Goal: Contribute content: Contribute content

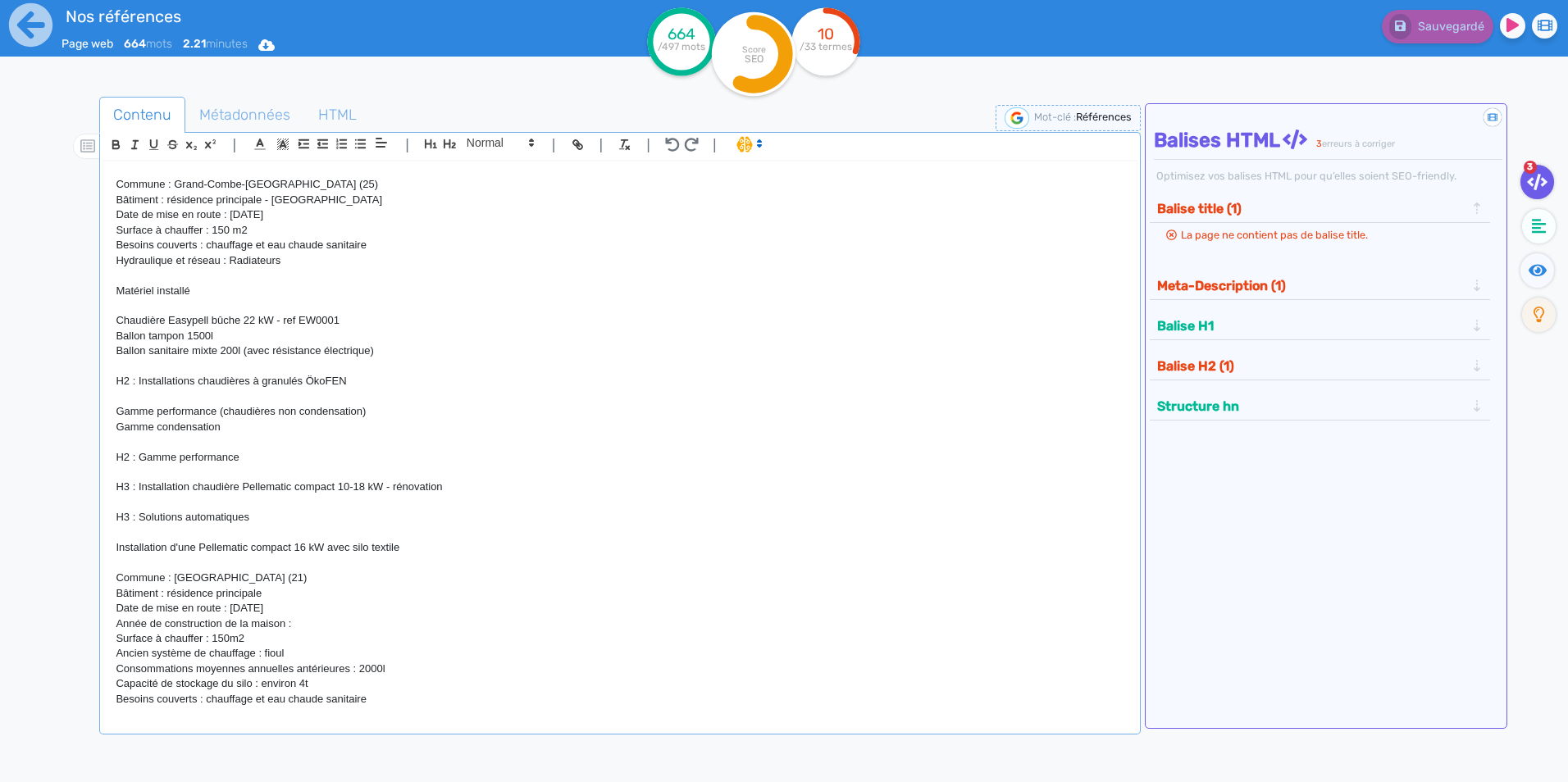
scroll to position [246, 0]
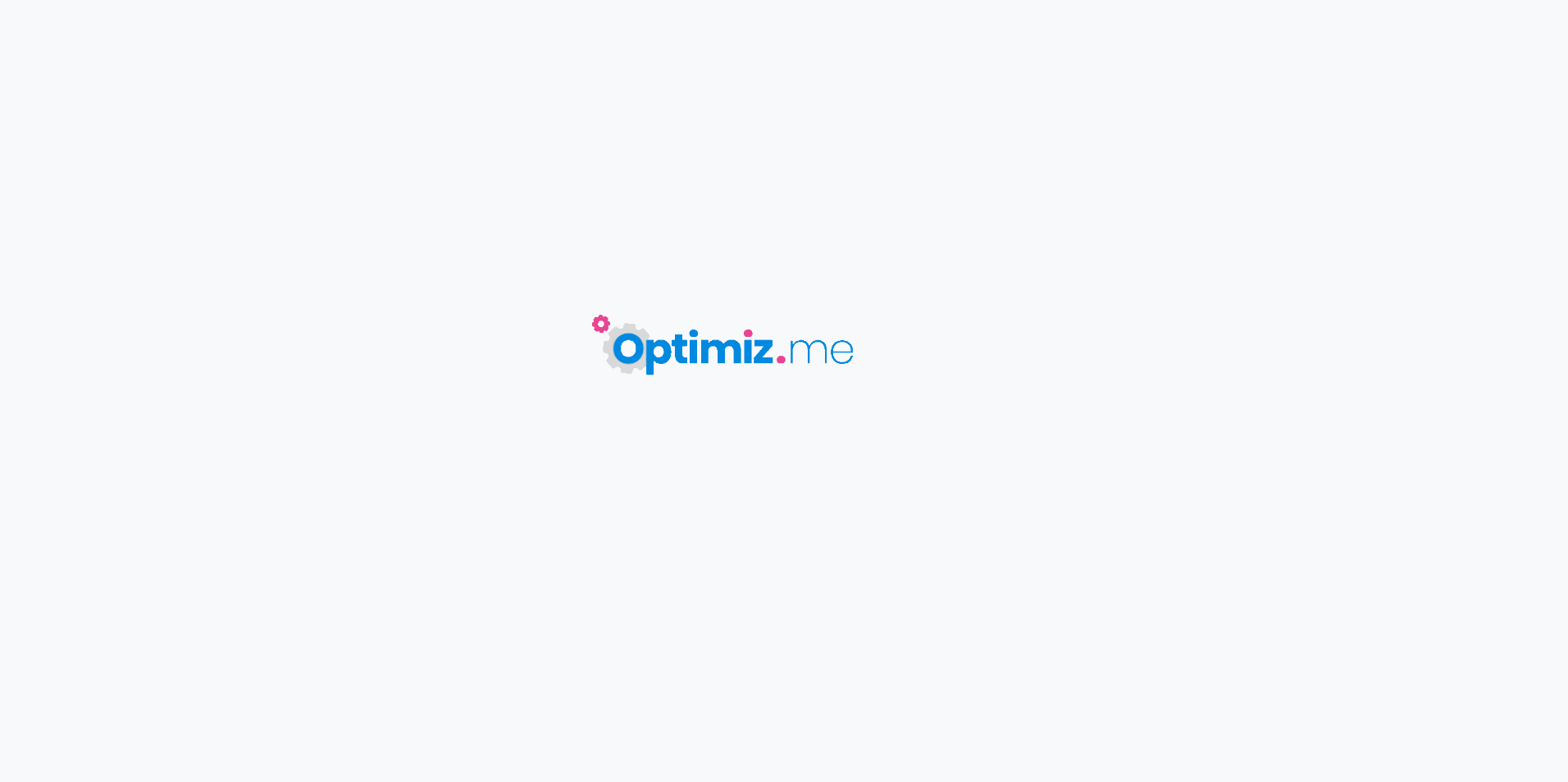
type input "Nos références"
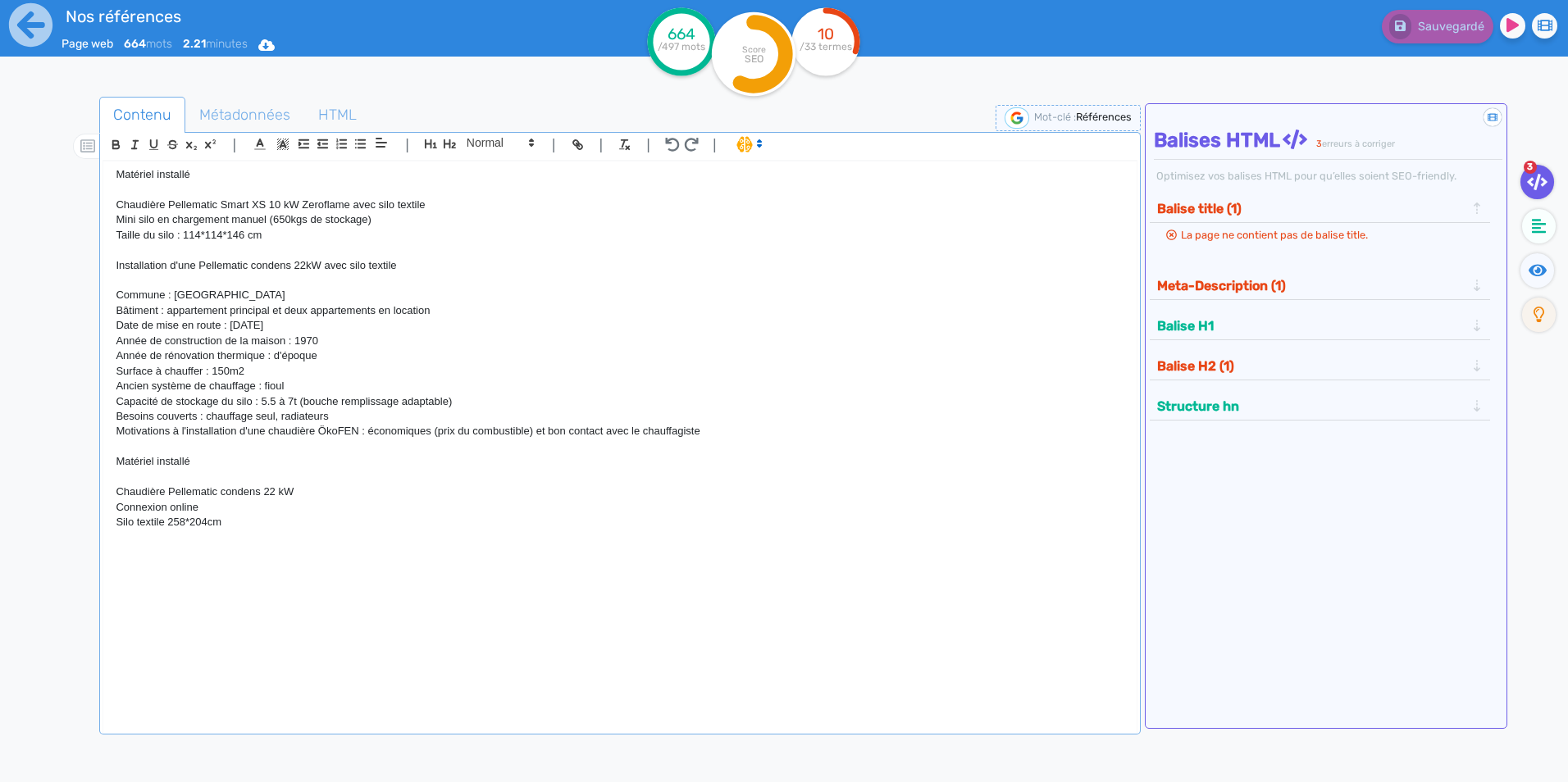
scroll to position [1723, 0]
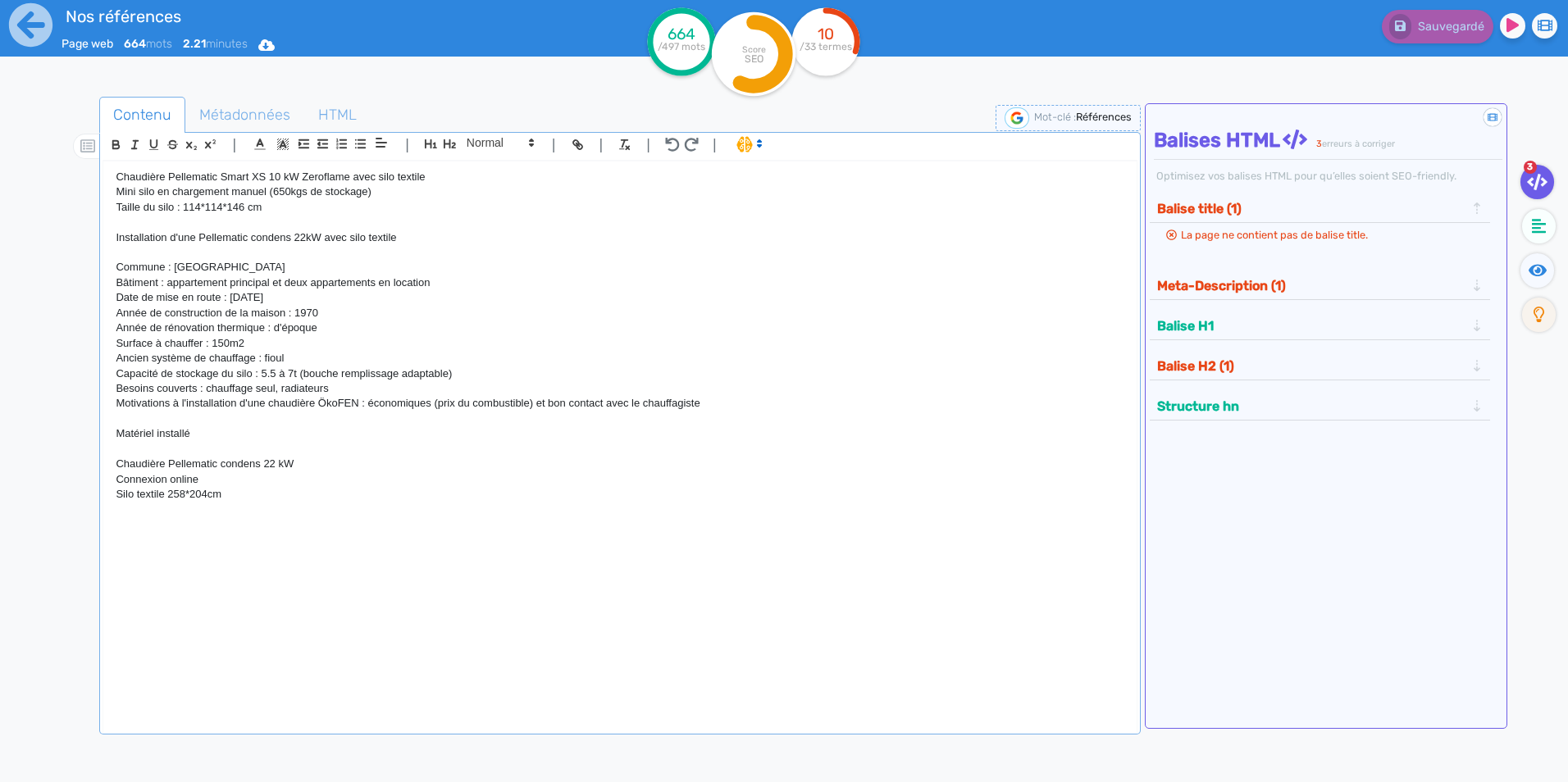
click at [307, 499] on p "Silo textile 258*204cm" at bounding box center [620, 495] width 1008 height 15
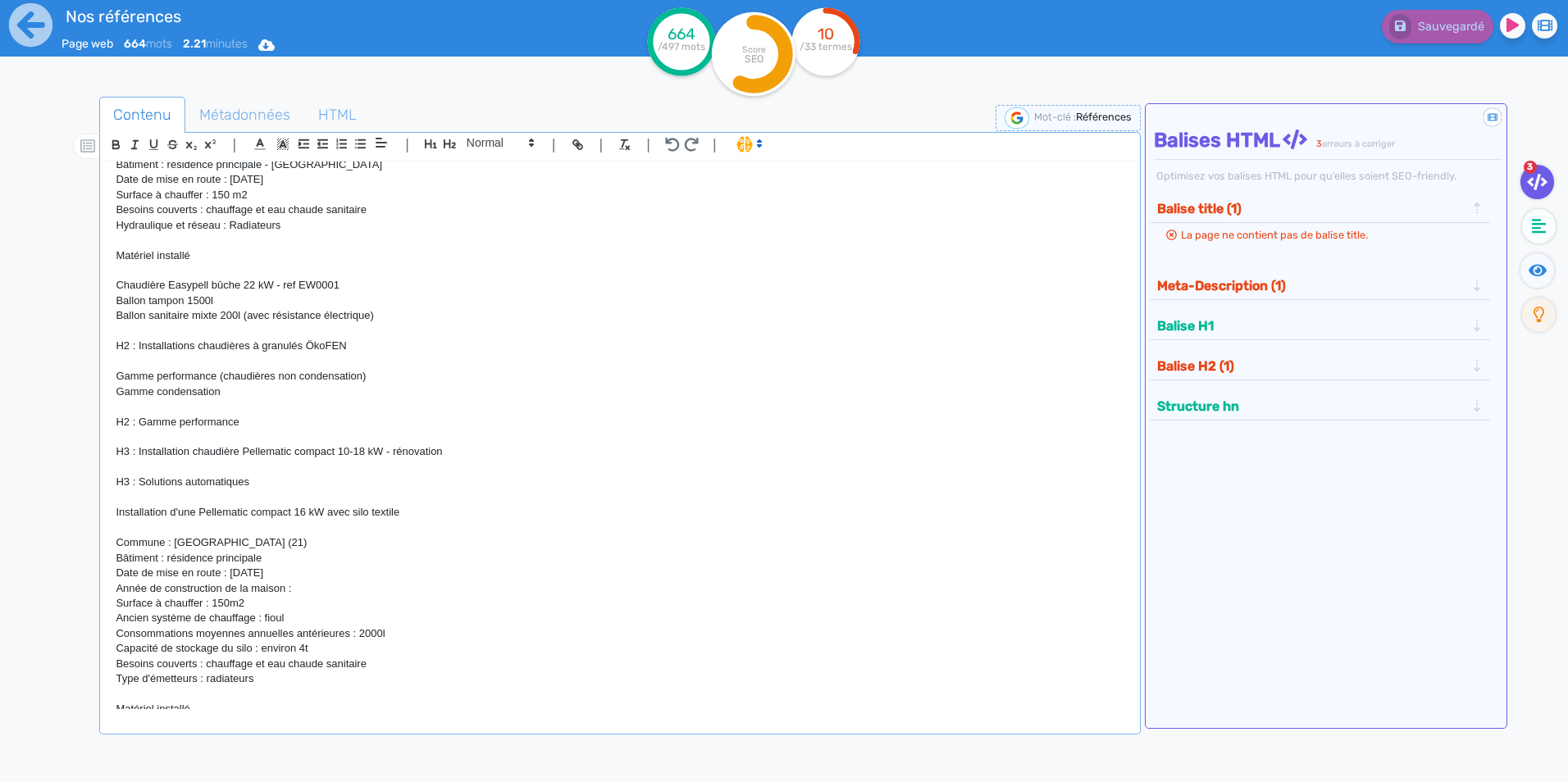
scroll to position [246, 0]
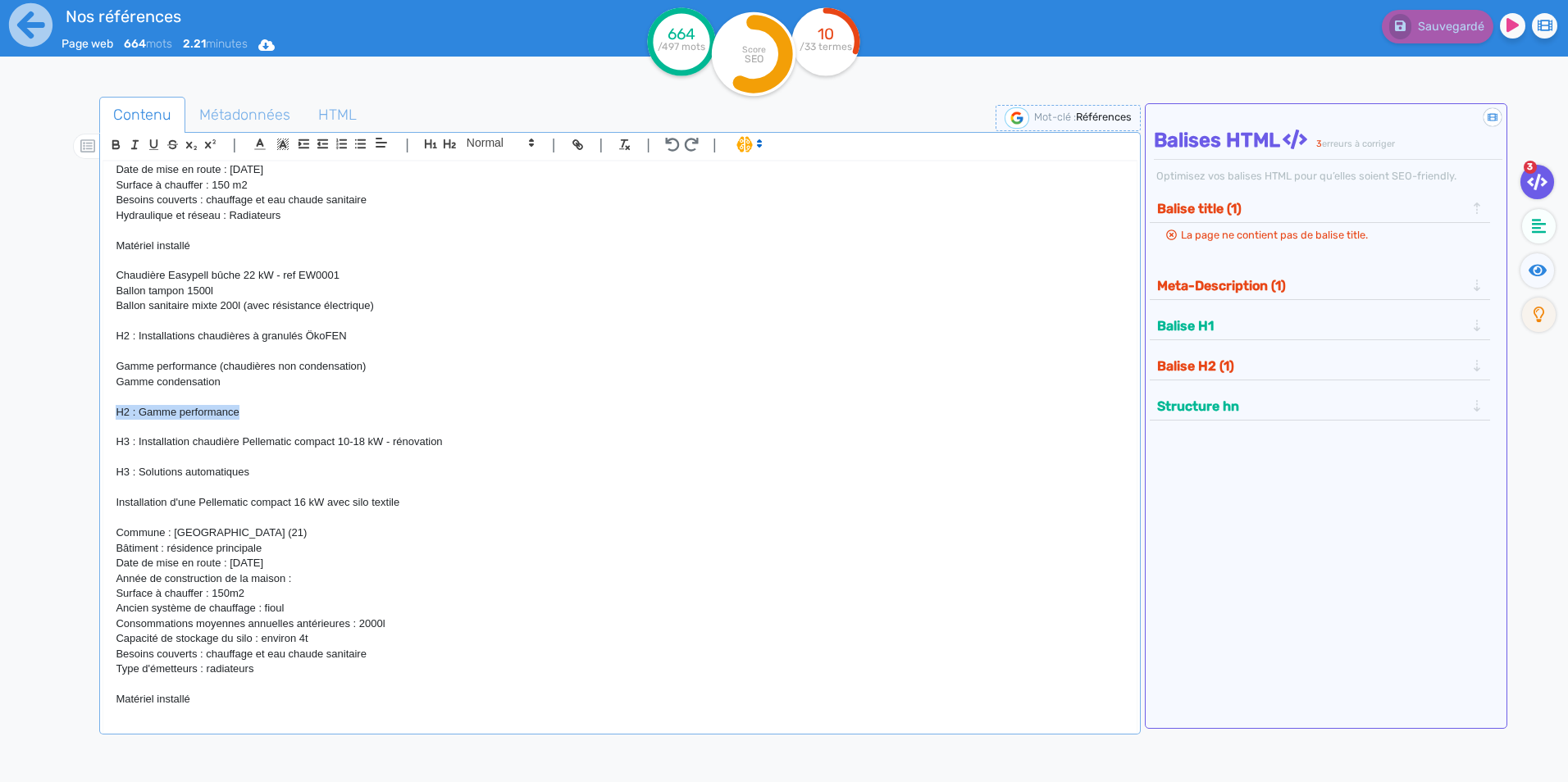
drag, startPoint x: 257, startPoint y: 411, endPoint x: 107, endPoint y: 413, distance: 150.0
click at [107, 413] on div "H1 : Nos références - un avant goût de votre future chaufferie PROJETS INDIVIDU…" at bounding box center [620, 436] width 1033 height 548
copy p "H2 : Gamme performance"
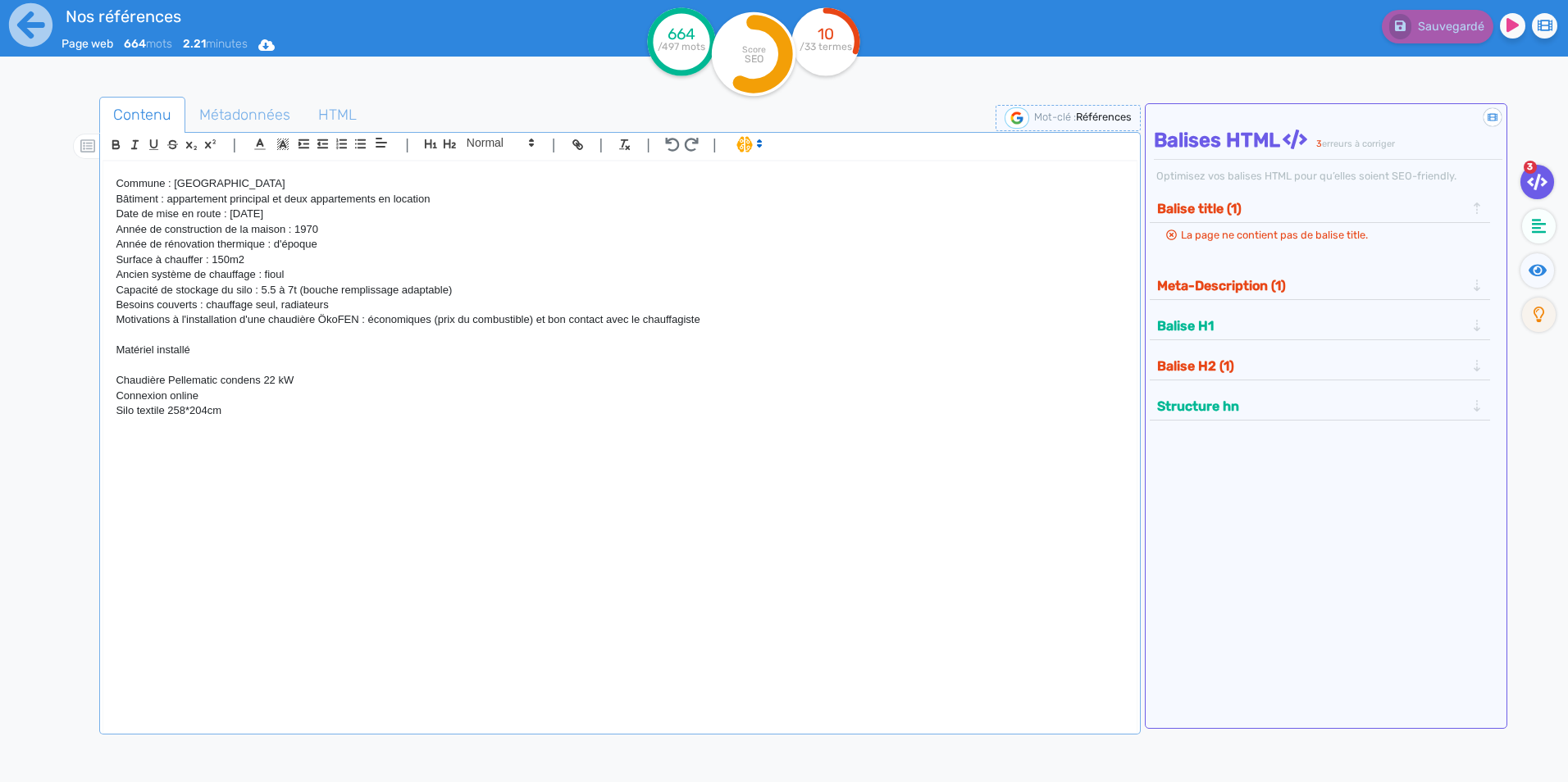
scroll to position [1813, 0]
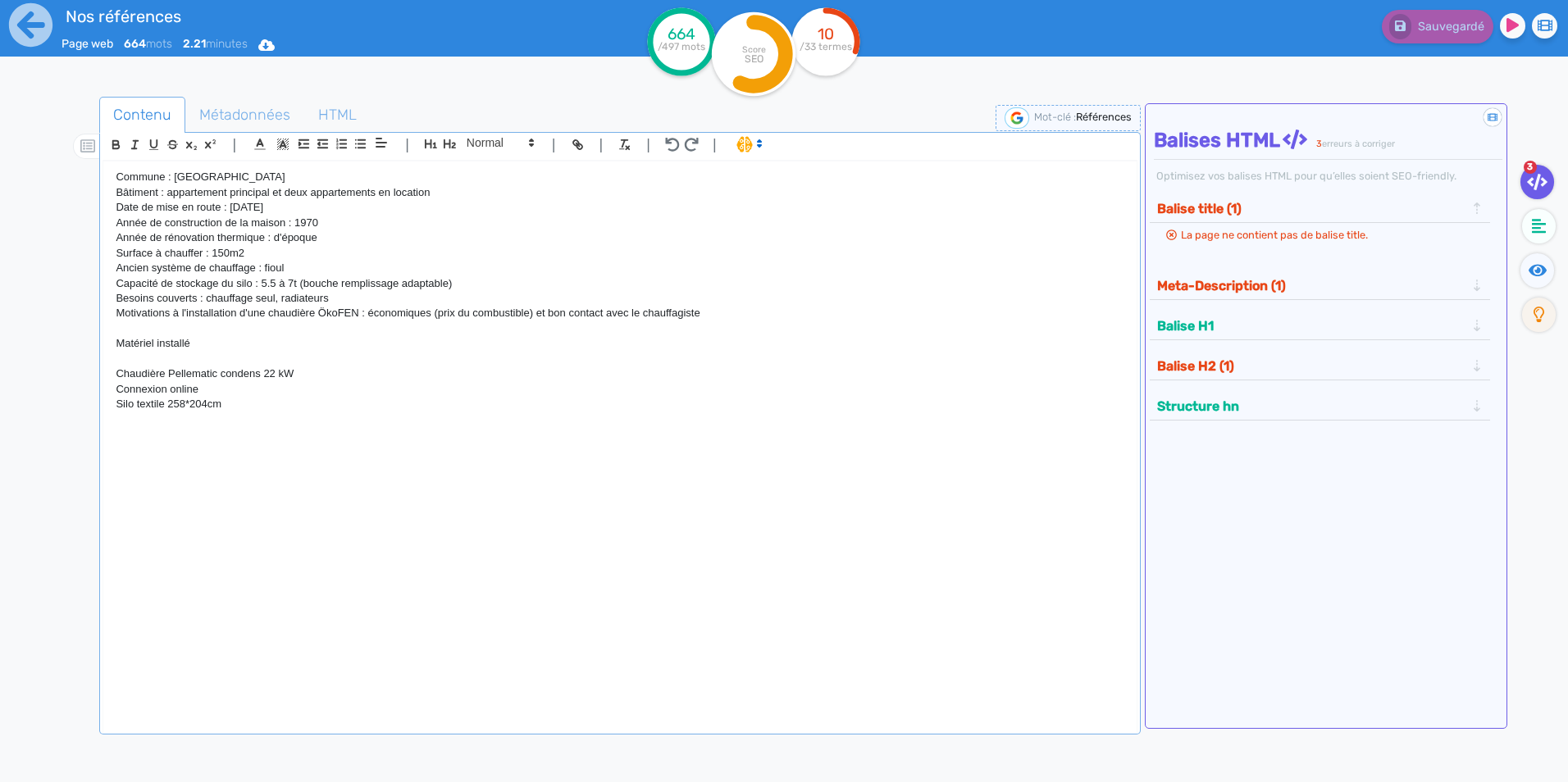
click at [158, 445] on p at bounding box center [620, 451] width 1008 height 15
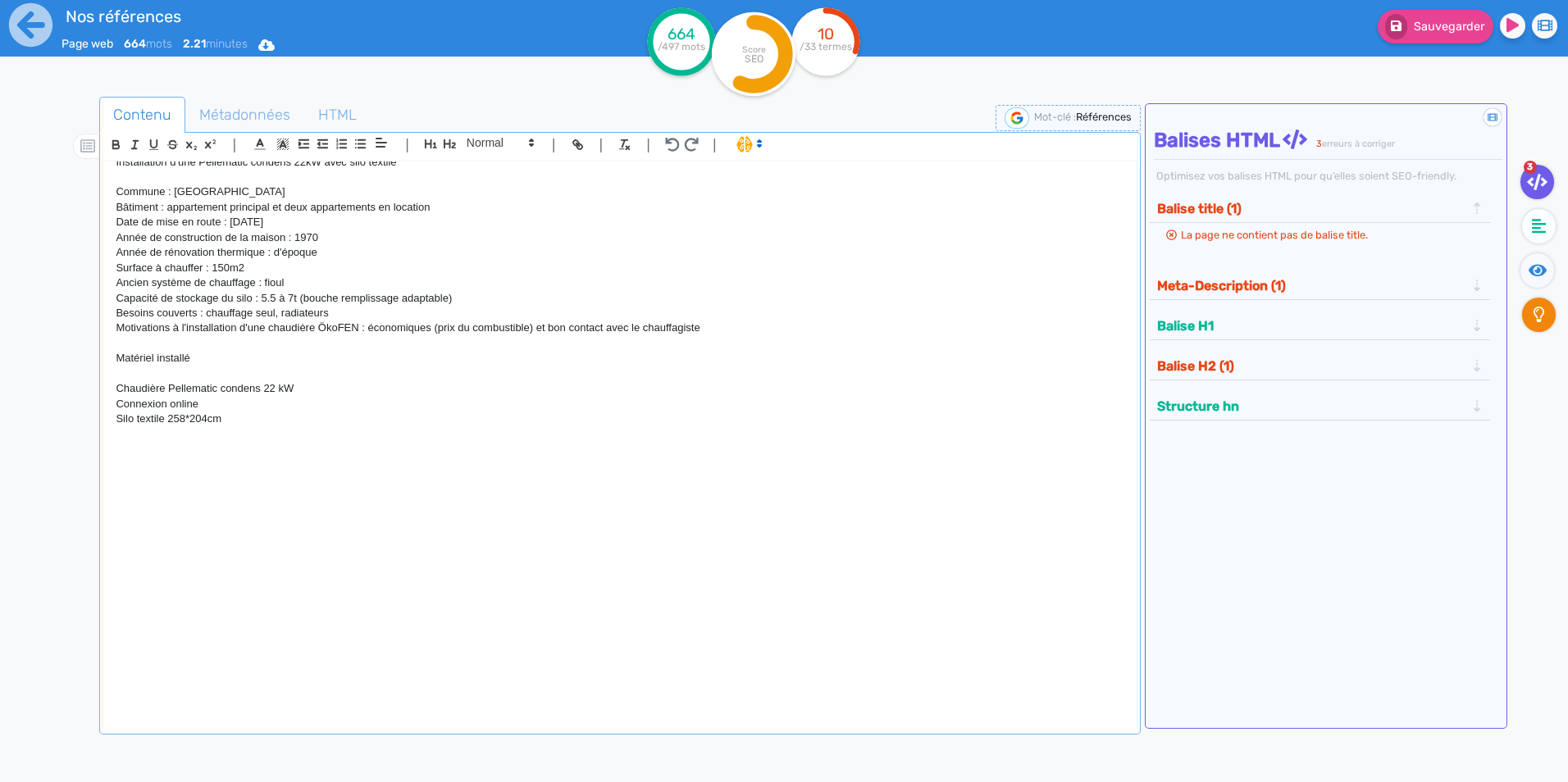
scroll to position [1798, 0]
drag, startPoint x: 251, startPoint y: 457, endPoint x: 146, endPoint y: 446, distance: 105.6
click at [146, 446] on div "H1 : Nos références - un avant goût de votre future chaufferie PROJETS INDIVIDU…" at bounding box center [620, 436] width 1033 height 548
drag, startPoint x: 346, startPoint y: 448, endPoint x: 139, endPoint y: 448, distance: 207.0
click at [139, 448] on p "H2 : Chaudière à granulé à prix serré : Easypell" at bounding box center [620, 450] width 1008 height 15
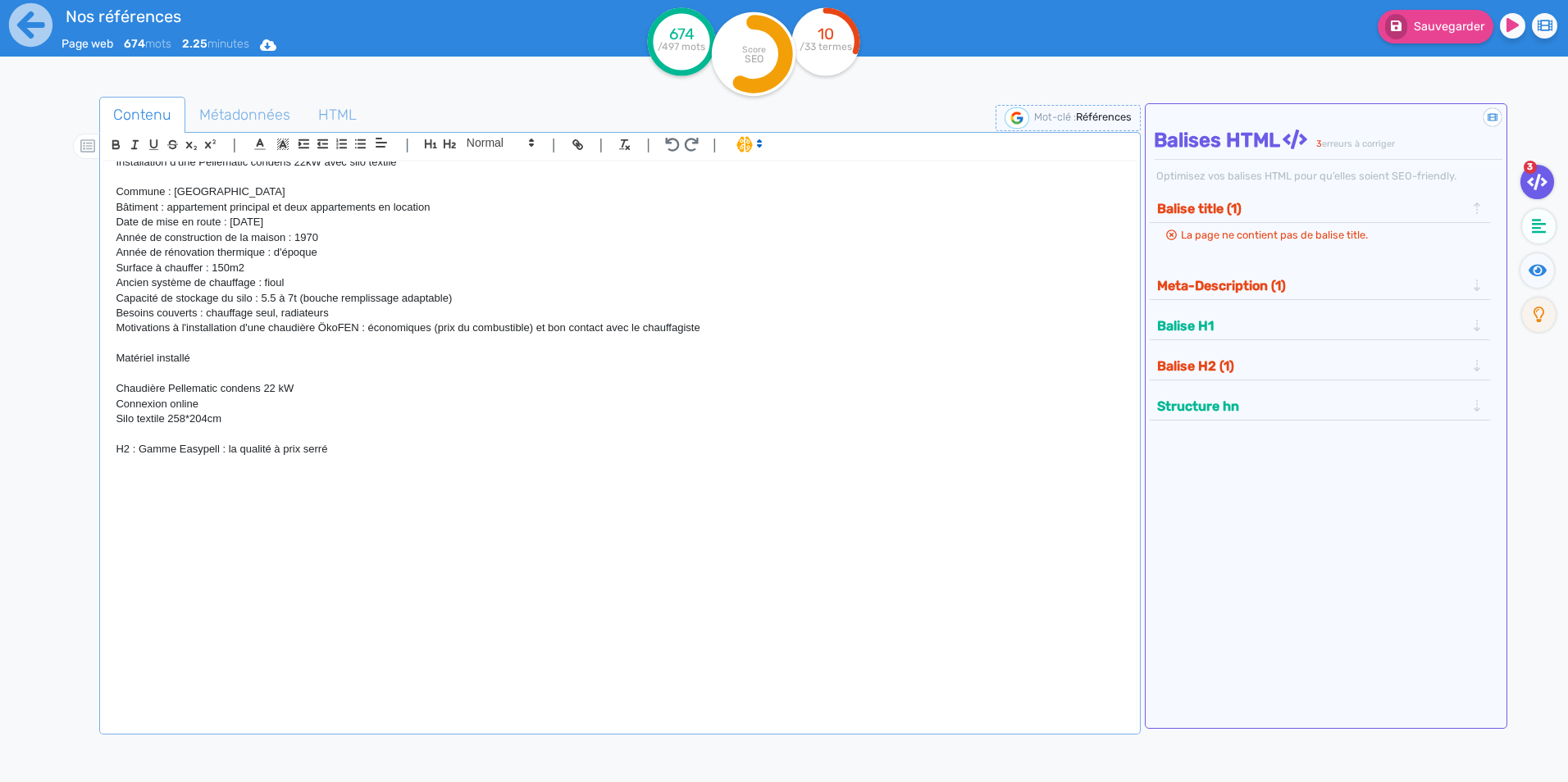
click at [196, 499] on p at bounding box center [620, 495] width 1008 height 15
click at [172, 483] on p at bounding box center [620, 480] width 1008 height 15
click at [380, 477] on p "Installation d'une chaudière à granulés Easypell" at bounding box center [620, 480] width 1008 height 15
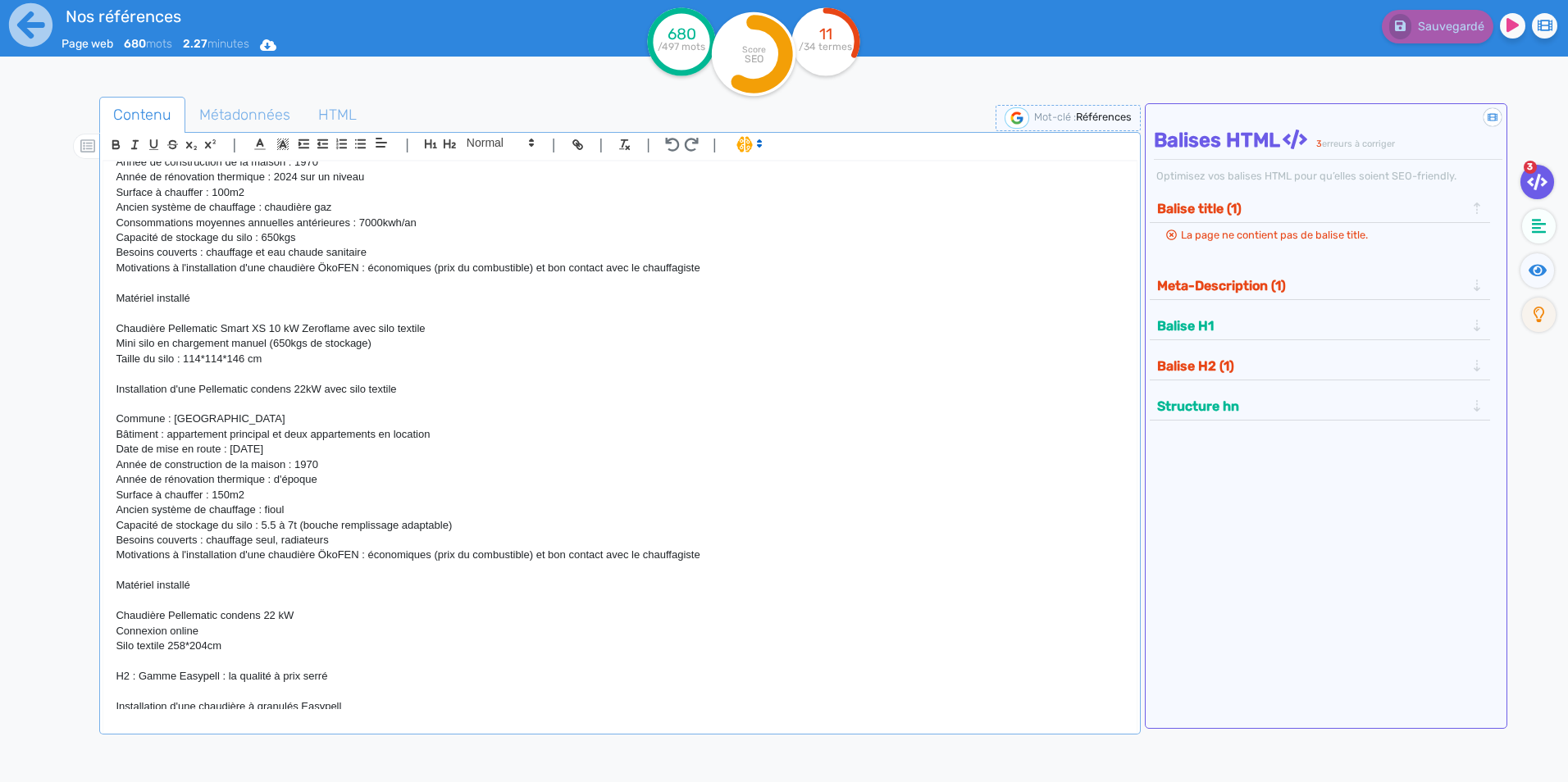
scroll to position [1552, 0]
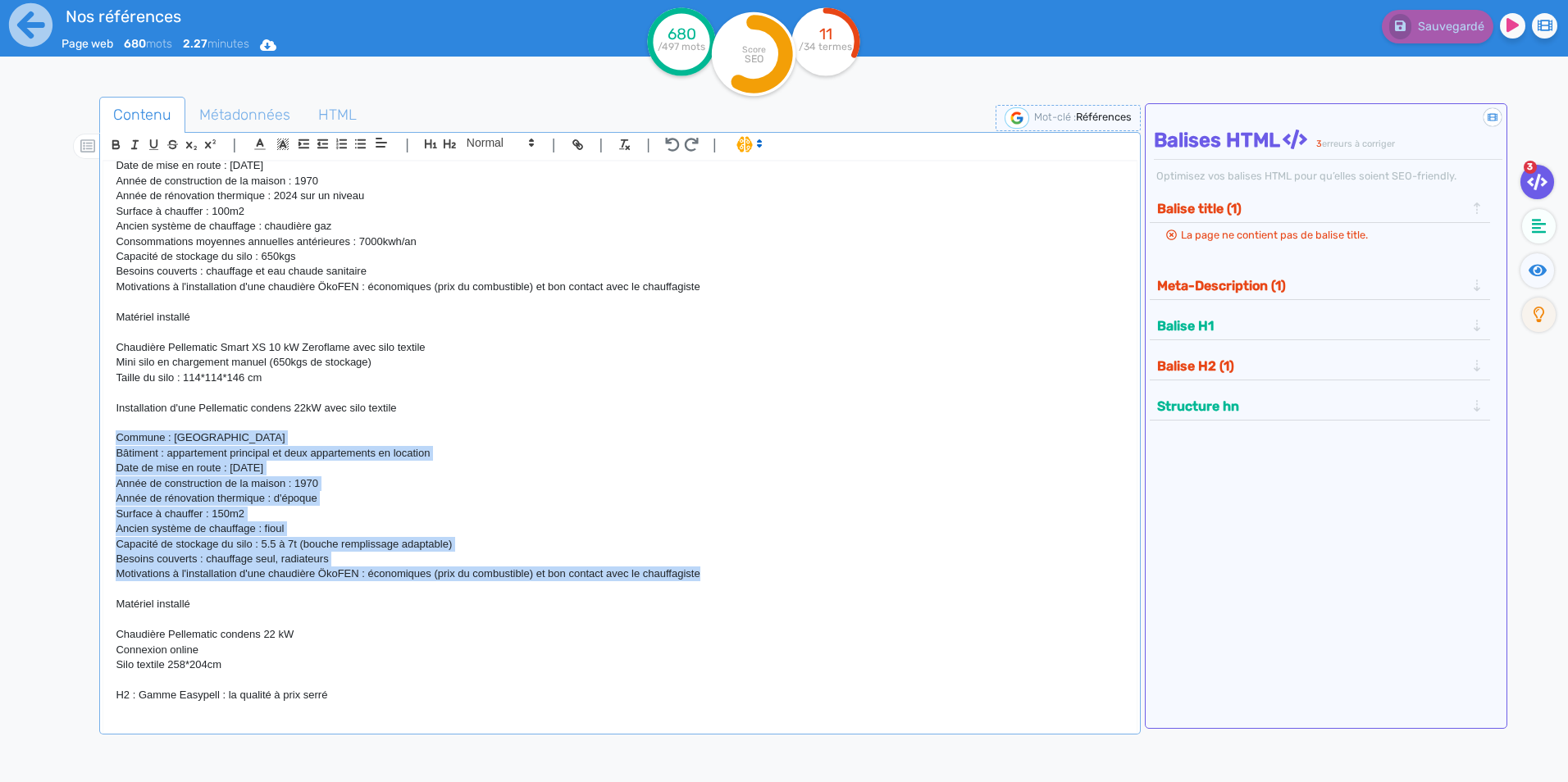
drag, startPoint x: 115, startPoint y: 432, endPoint x: 723, endPoint y: 581, distance: 626.0
click at [723, 581] on div "H1 : Nos références - un avant goût de votre future chaufferie PROJETS INDIVIDU…" at bounding box center [620, 436] width 1033 height 548
copy div "Commune : Pierrefontaine Bâtiment : appartement principal et deux appartements …"
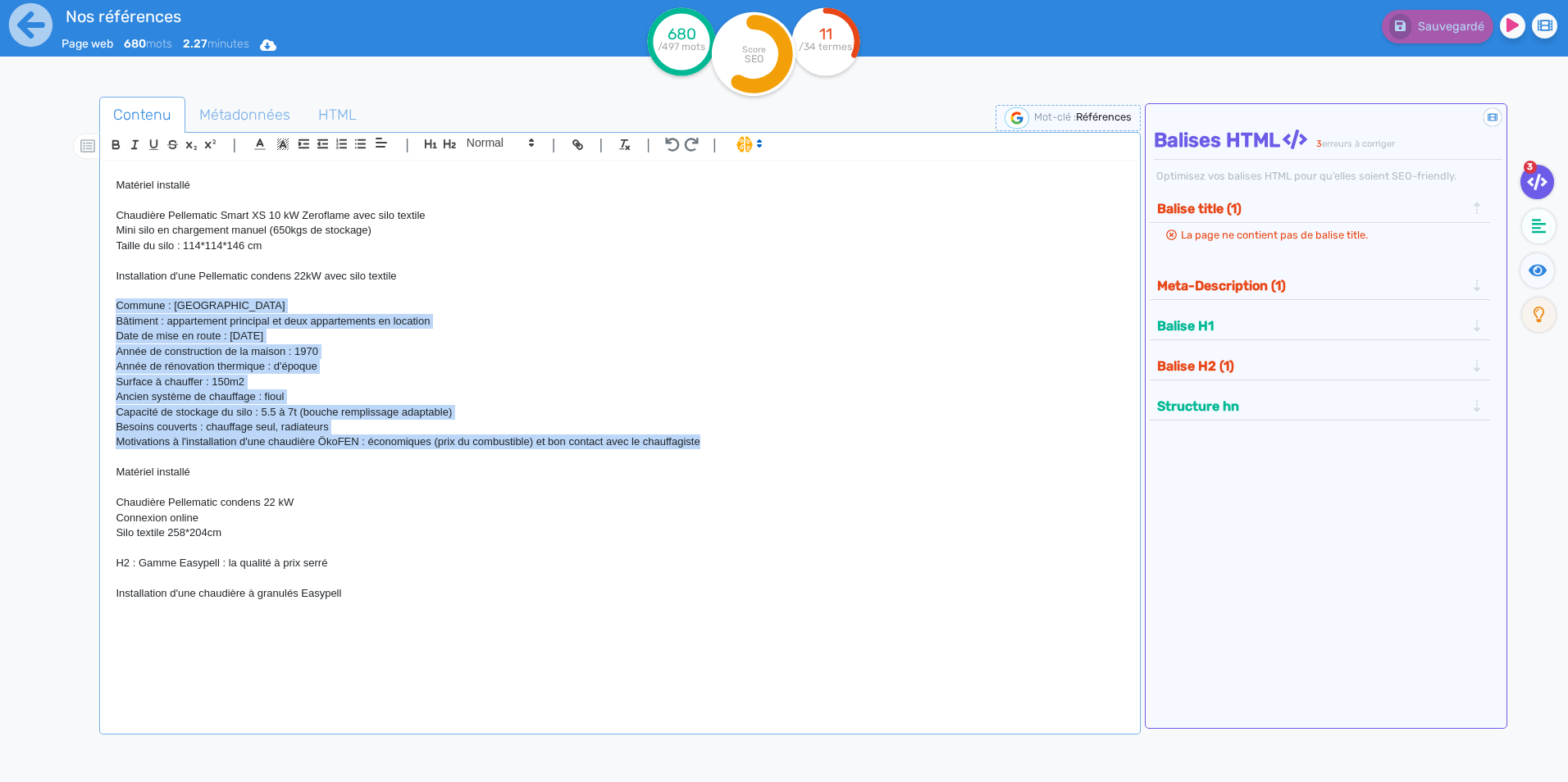
scroll to position [1843, 0]
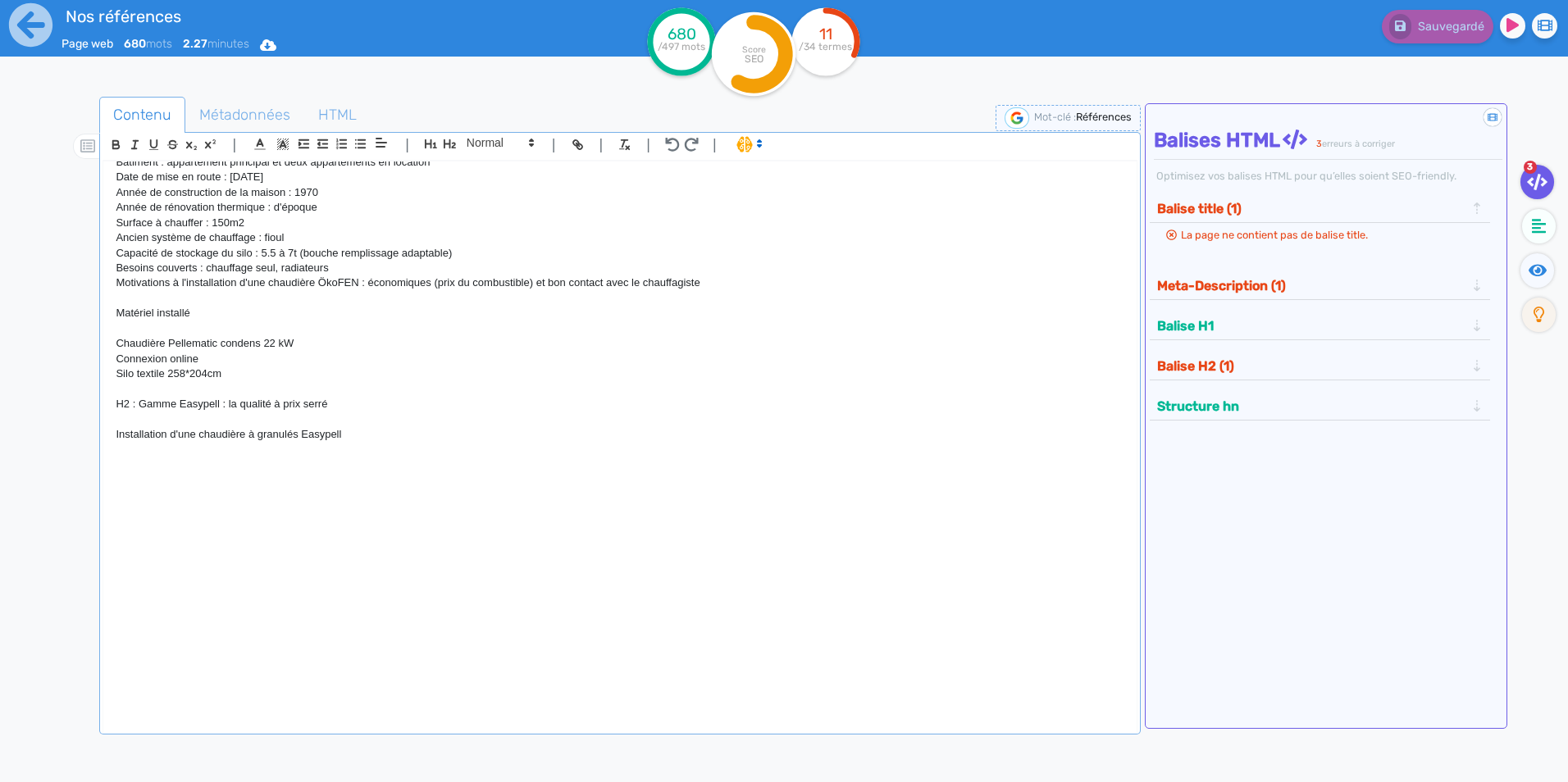
click at [146, 470] on p at bounding box center [620, 465] width 1008 height 15
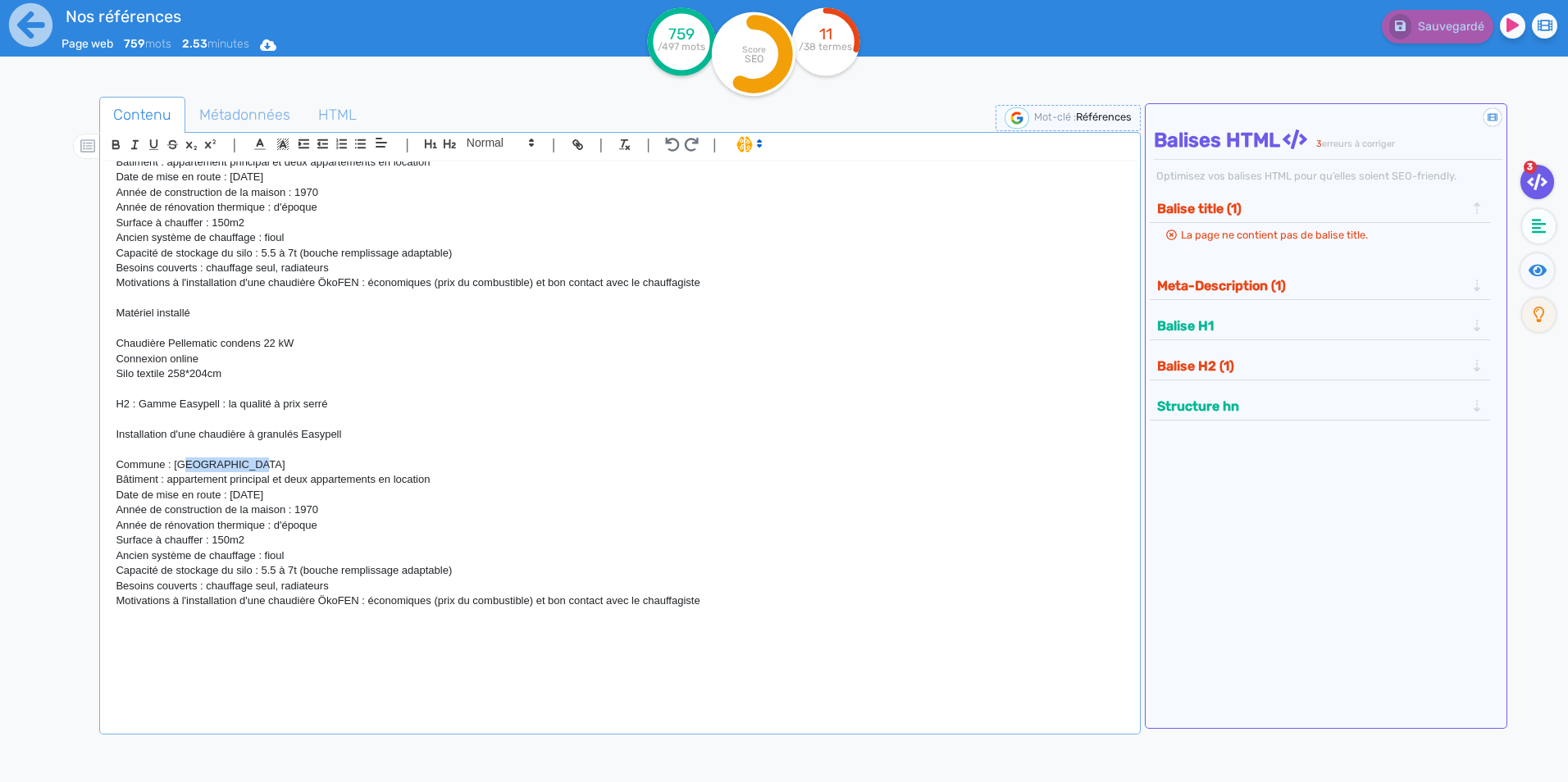
drag, startPoint x: 256, startPoint y: 464, endPoint x: 185, endPoint y: 461, distance: 71.1
click at [185, 461] on p "Commune : [GEOGRAPHIC_DATA]" at bounding box center [620, 465] width 1008 height 15
click at [453, 478] on p "Bâtiment : appartement principal et deux appartements en location" at bounding box center [620, 480] width 1008 height 15
drag, startPoint x: 289, startPoint y: 494, endPoint x: 231, endPoint y: 492, distance: 58.0
click at [231, 492] on p "Date de mise en route : [DATE]" at bounding box center [620, 496] width 1008 height 15
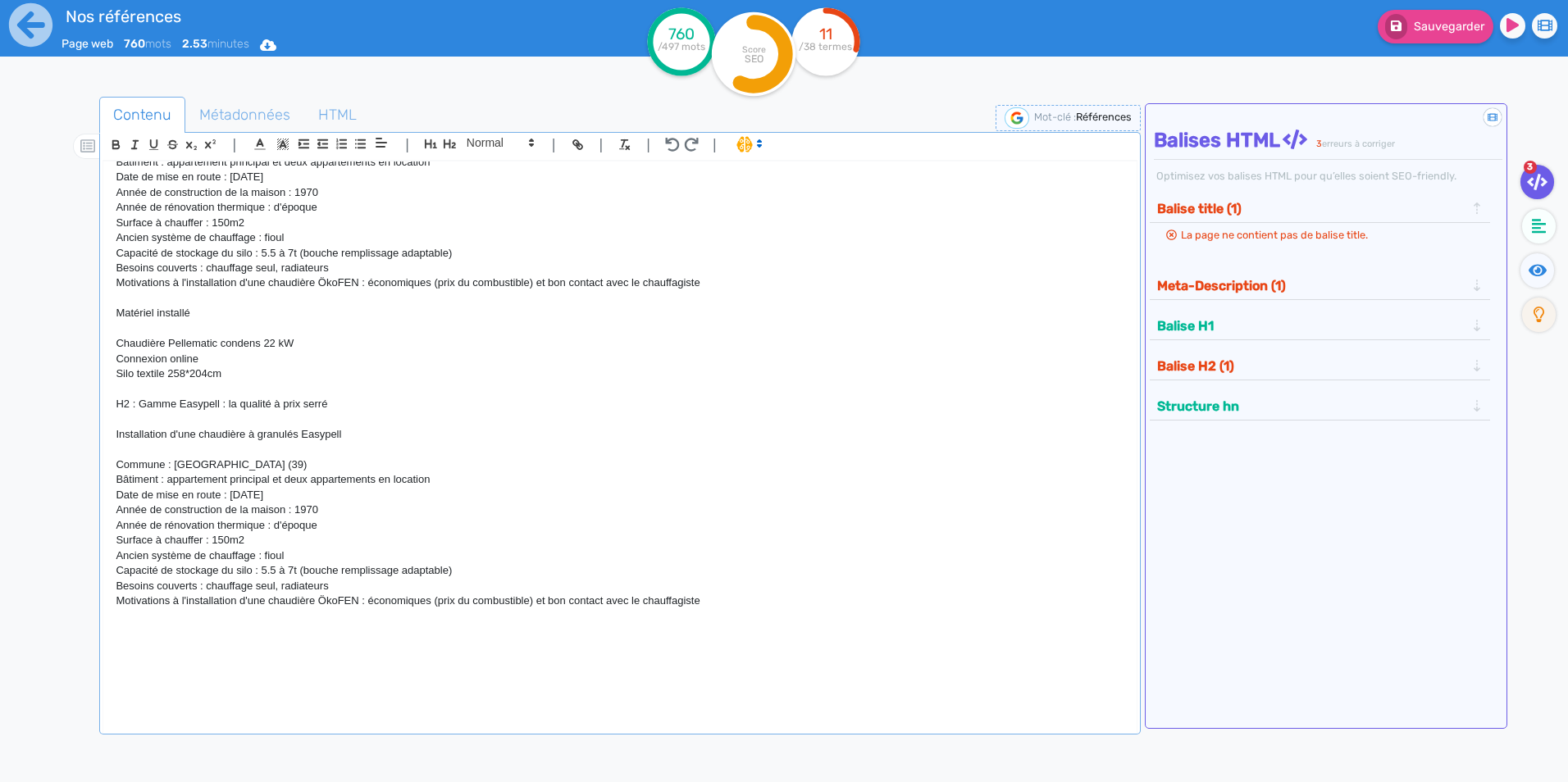
click at [331, 503] on p "Année de construction de la maison : 1970" at bounding box center [620, 511] width 1008 height 15
click at [331, 504] on p "Année de construction de la maison : 1970" at bounding box center [620, 511] width 1008 height 15
drag, startPoint x: 340, startPoint y: 529, endPoint x: 273, endPoint y: 527, distance: 67.0
click at [273, 527] on p "Année de rénovation thermique : d'époque" at bounding box center [620, 526] width 1008 height 15
click at [260, 544] on p "Surface à chauffer : 150m2" at bounding box center [620, 541] width 1008 height 15
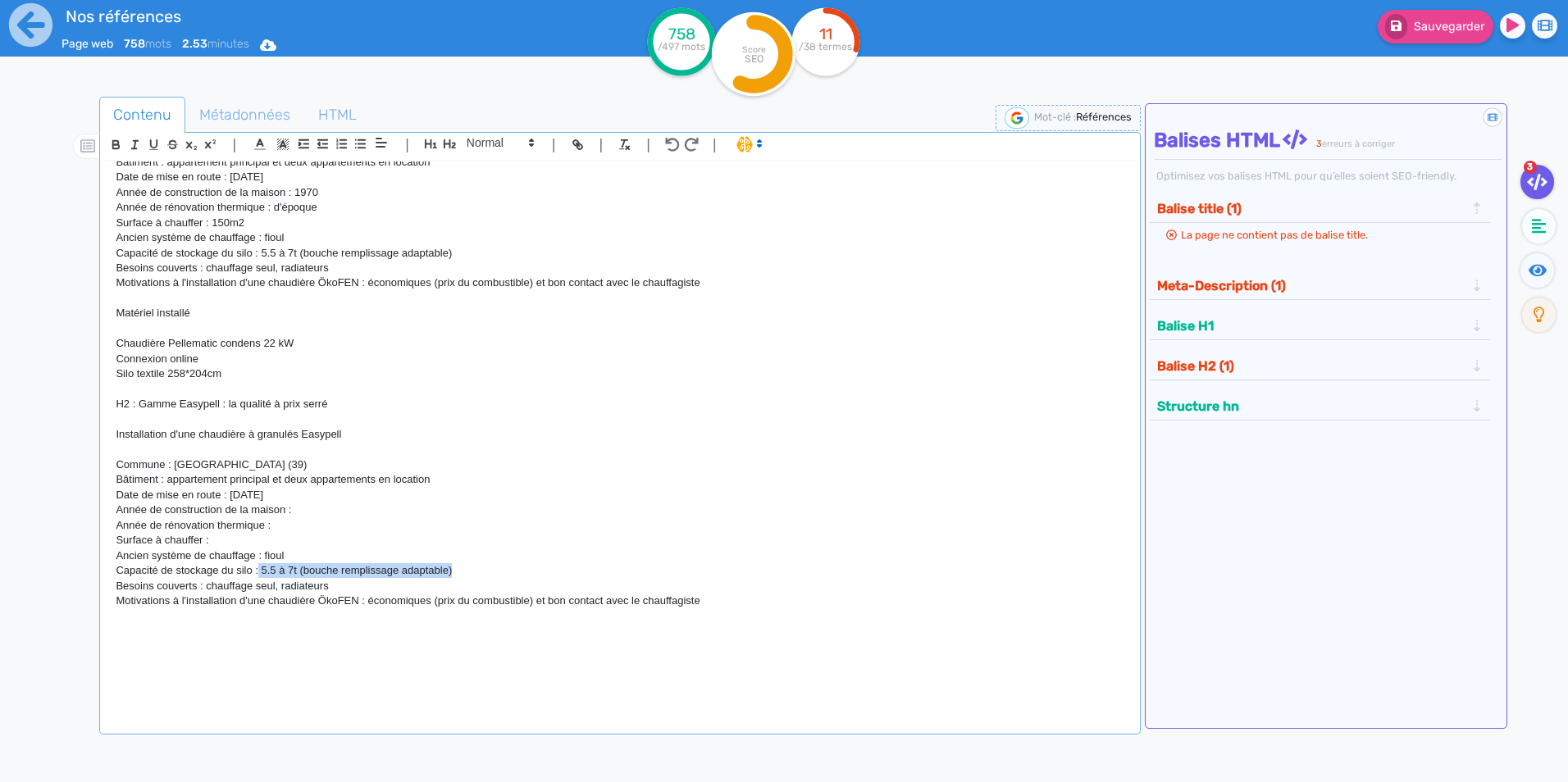
drag, startPoint x: 465, startPoint y: 575, endPoint x: 258, endPoint y: 568, distance: 207.1
click at [258, 568] on p "Capacité de stockage du silo : 5.5 à 7t (bouche remplissage adaptable)" at bounding box center [620, 571] width 1008 height 15
drag, startPoint x: 296, startPoint y: 551, endPoint x: 269, endPoint y: 550, distance: 27.0
click at [269, 550] on p "Ancien système de chauffage : fioul" at bounding box center [620, 556] width 1008 height 15
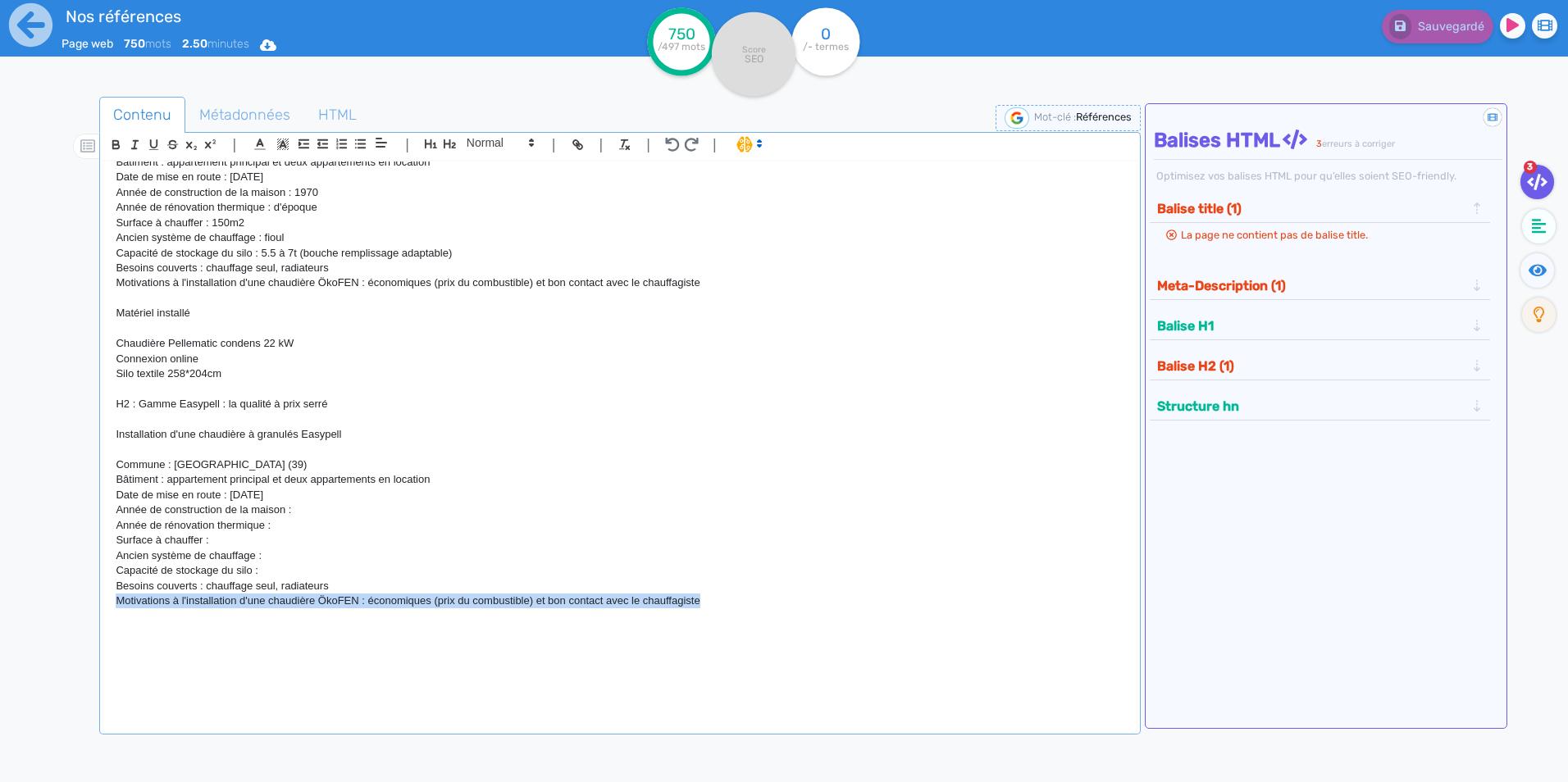
drag, startPoint x: 745, startPoint y: 605, endPoint x: 105, endPoint y: 594, distance: 640.1
click at [105, 594] on div "H1 : Nos références - un avant goût de votre future chaufferie PROJETS INDIVIDU…" at bounding box center [620, 436] width 1033 height 548
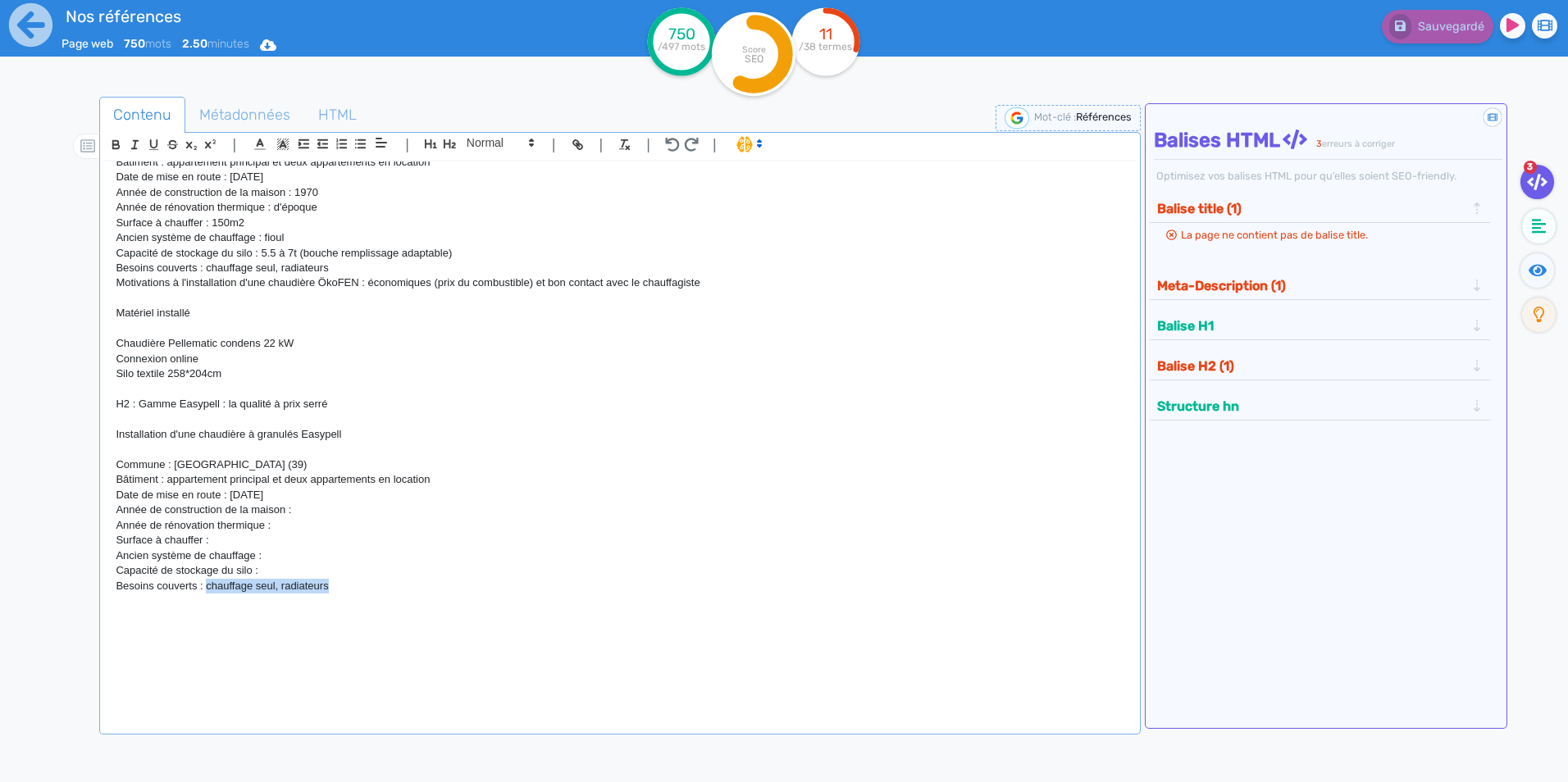
drag, startPoint x: 347, startPoint y: 584, endPoint x: 207, endPoint y: 586, distance: 140.0
click at [207, 586] on p "Besoins couverts : chauffage seul, radiateurs" at bounding box center [620, 587] width 1008 height 15
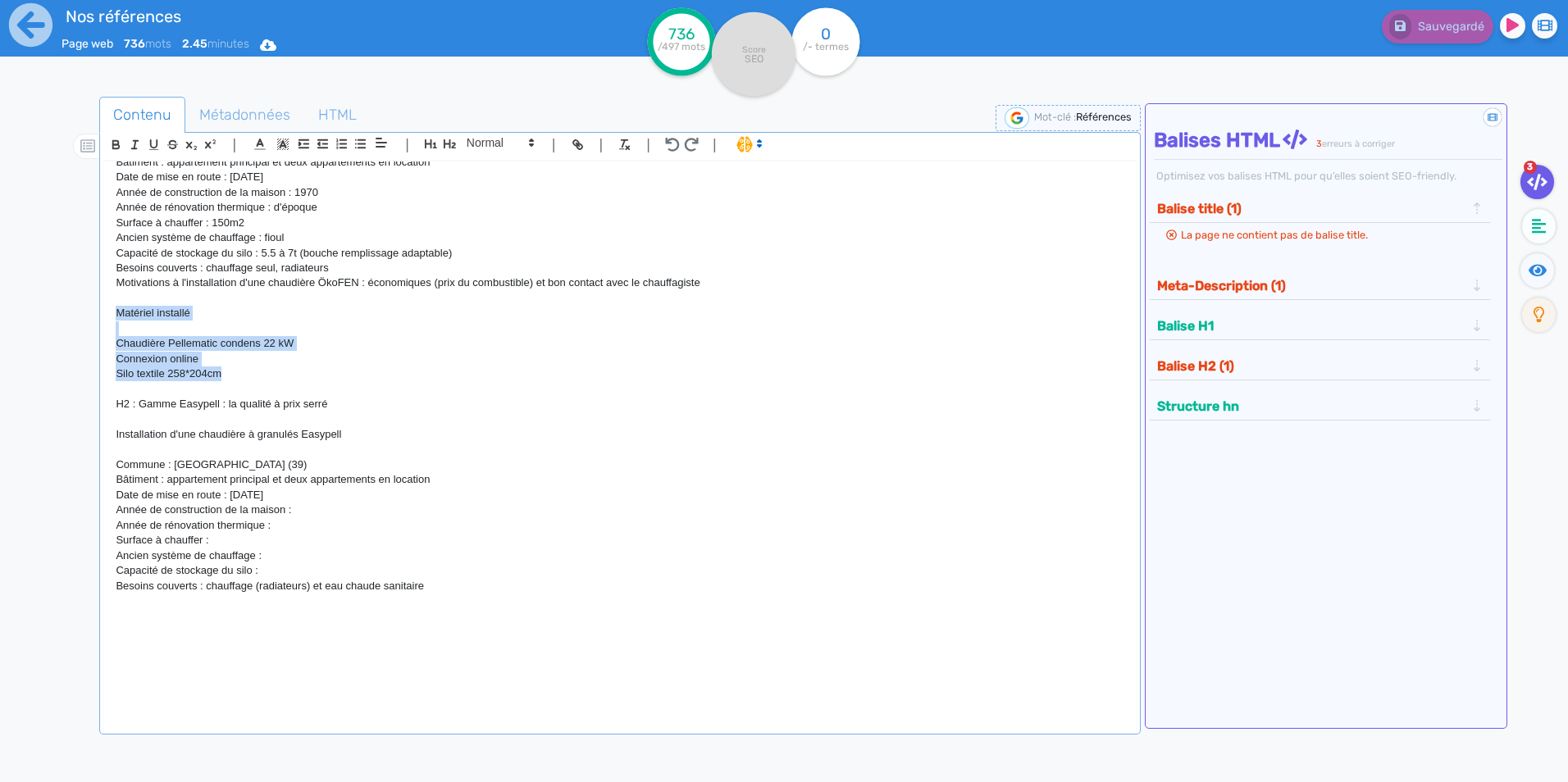
drag, startPoint x: 227, startPoint y: 376, endPoint x: 81, endPoint y: 314, distance: 158.6
click at [81, 314] on div "Contenu Métadonnées HTML | | H3 H4 H5 H6 Normal | | | | H1 : Nos références - u…" at bounding box center [808, 489] width 1521 height 793
copy div "Matériel installé Chaudière Pellematic condens 22 kW Connexion online Silo text…"
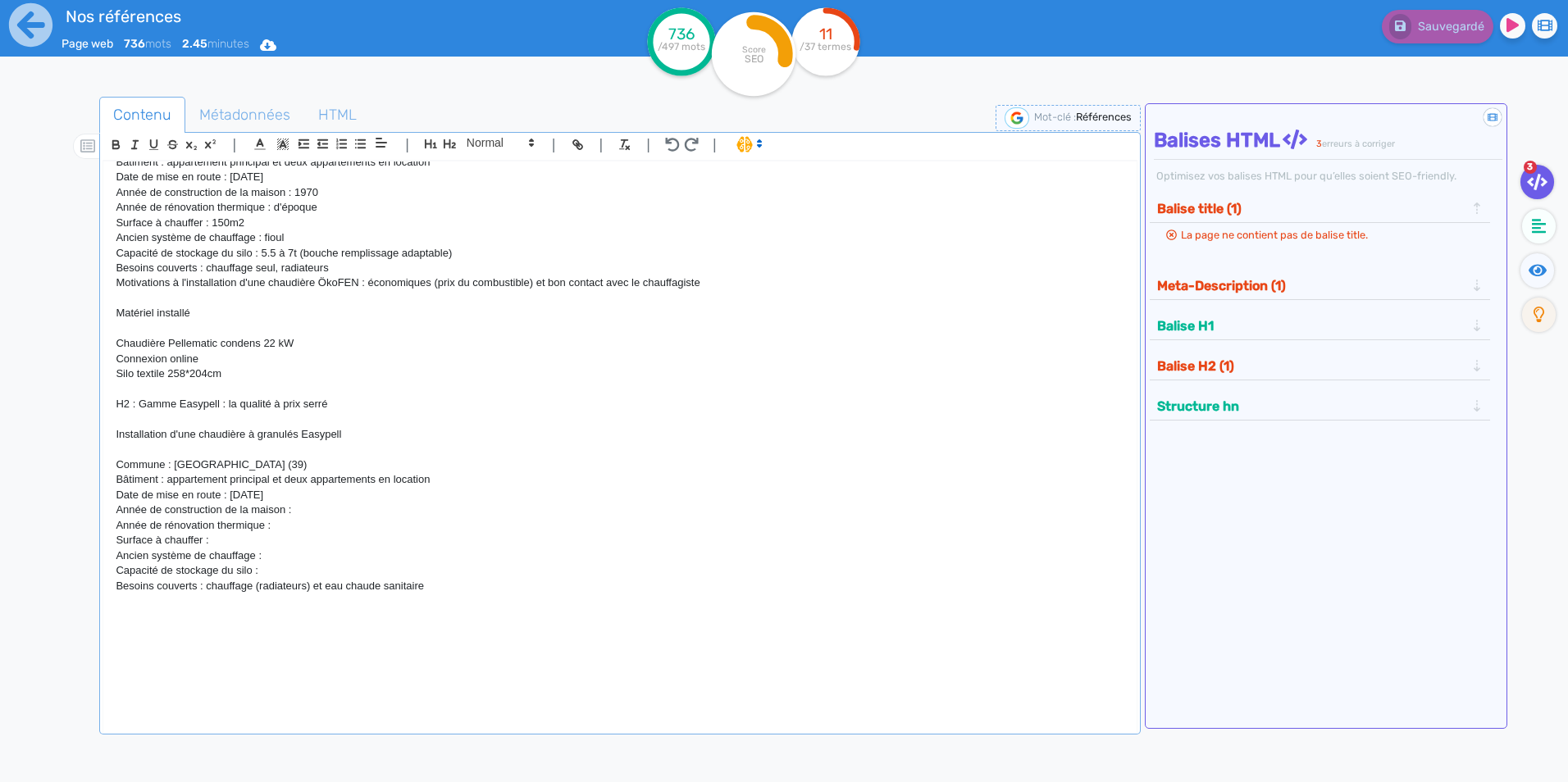
click at [192, 611] on p at bounding box center [620, 616] width 1008 height 15
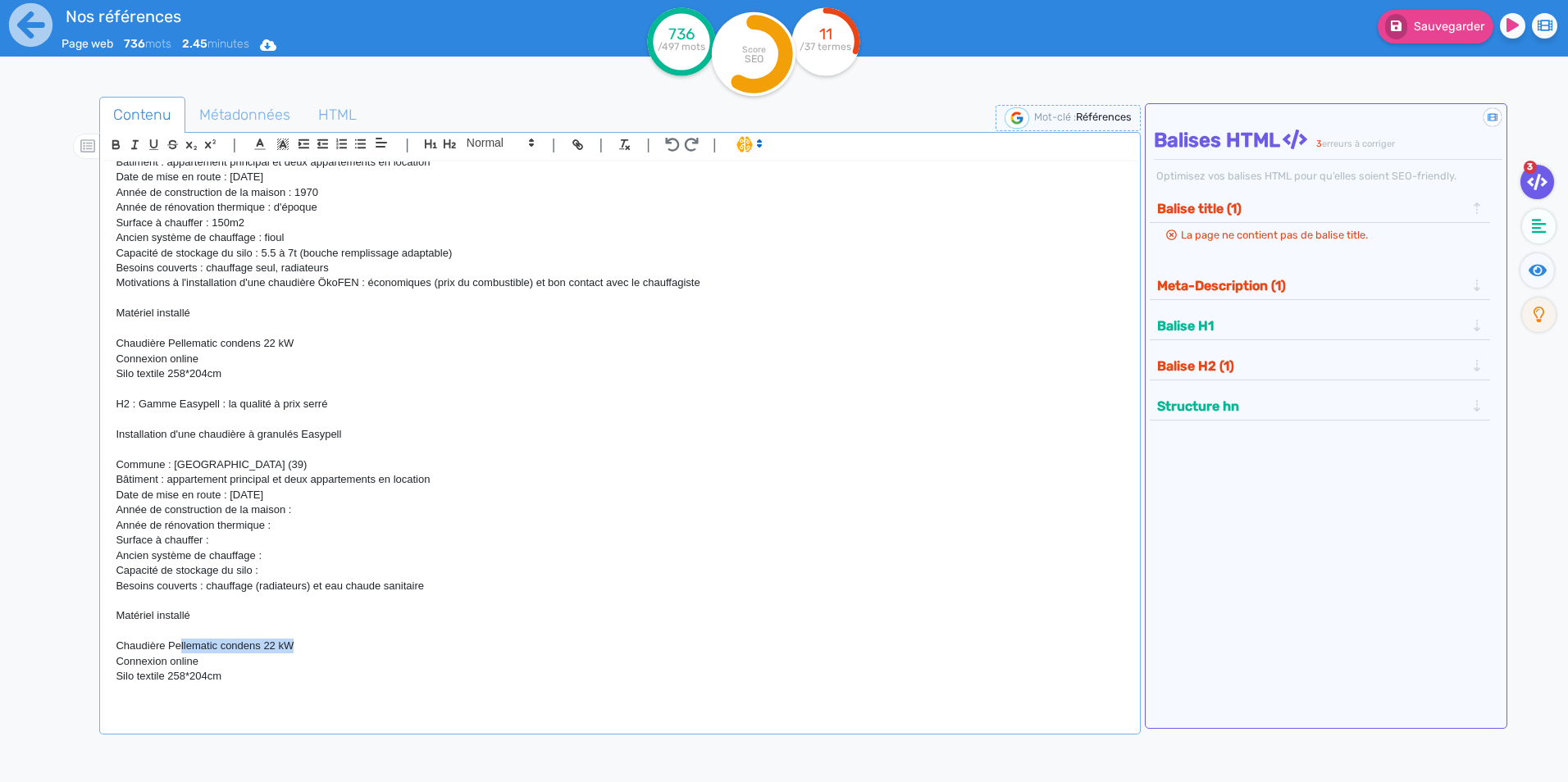
drag, startPoint x: 334, startPoint y: 648, endPoint x: 179, endPoint y: 644, distance: 155.1
click at [179, 644] on p "Chaudière Pellematic condens 22 kW" at bounding box center [620, 647] width 1008 height 15
drag, startPoint x: 245, startPoint y: 676, endPoint x: 94, endPoint y: 663, distance: 151.6
click at [94, 663] on div "Contenu Métadonnées HTML | | H3 H4 H5 H6 Normal | | | | H1 : Nos références - u…" at bounding box center [808, 489] width 1521 height 793
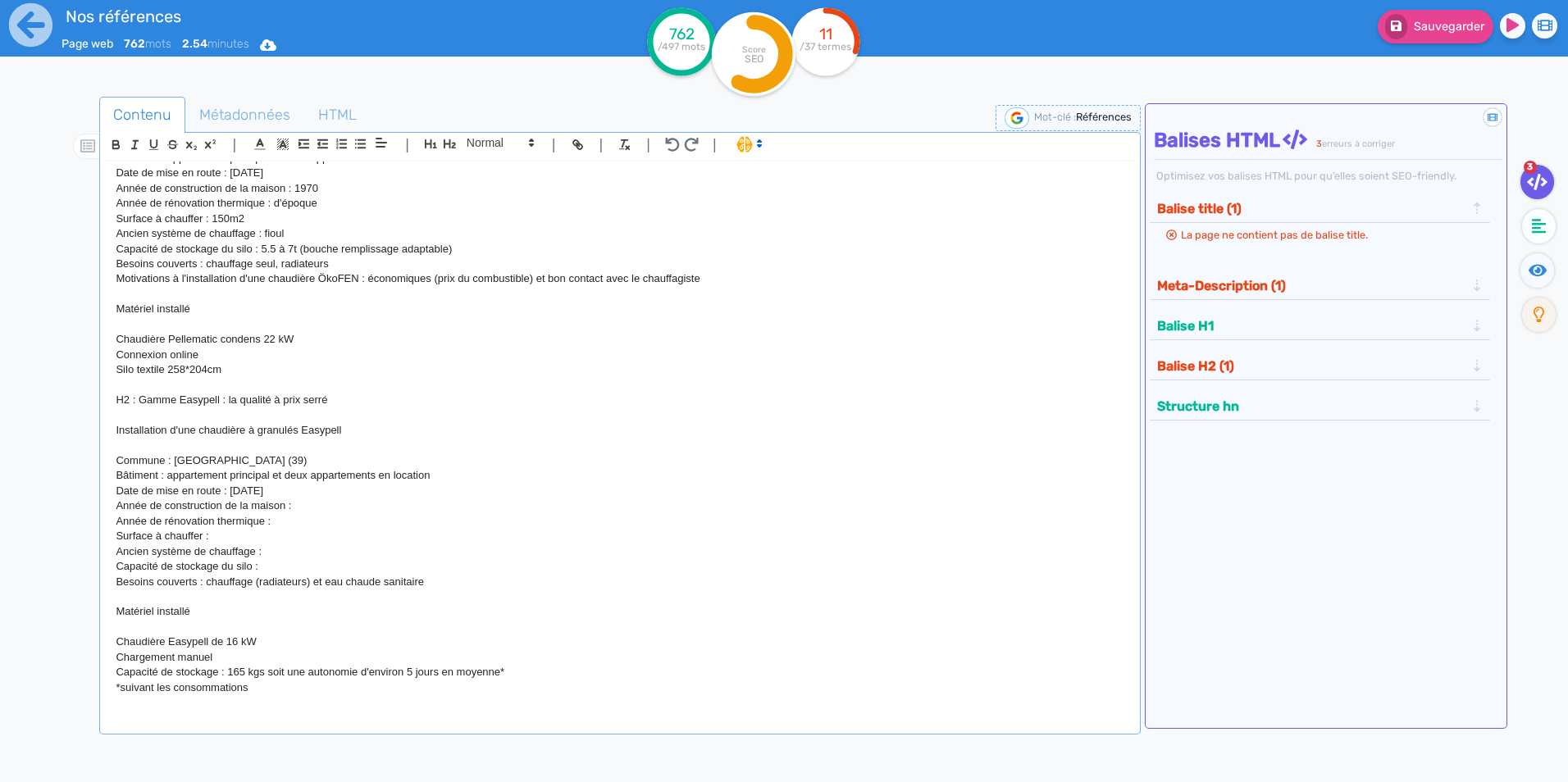
scroll to position [1862, 0]
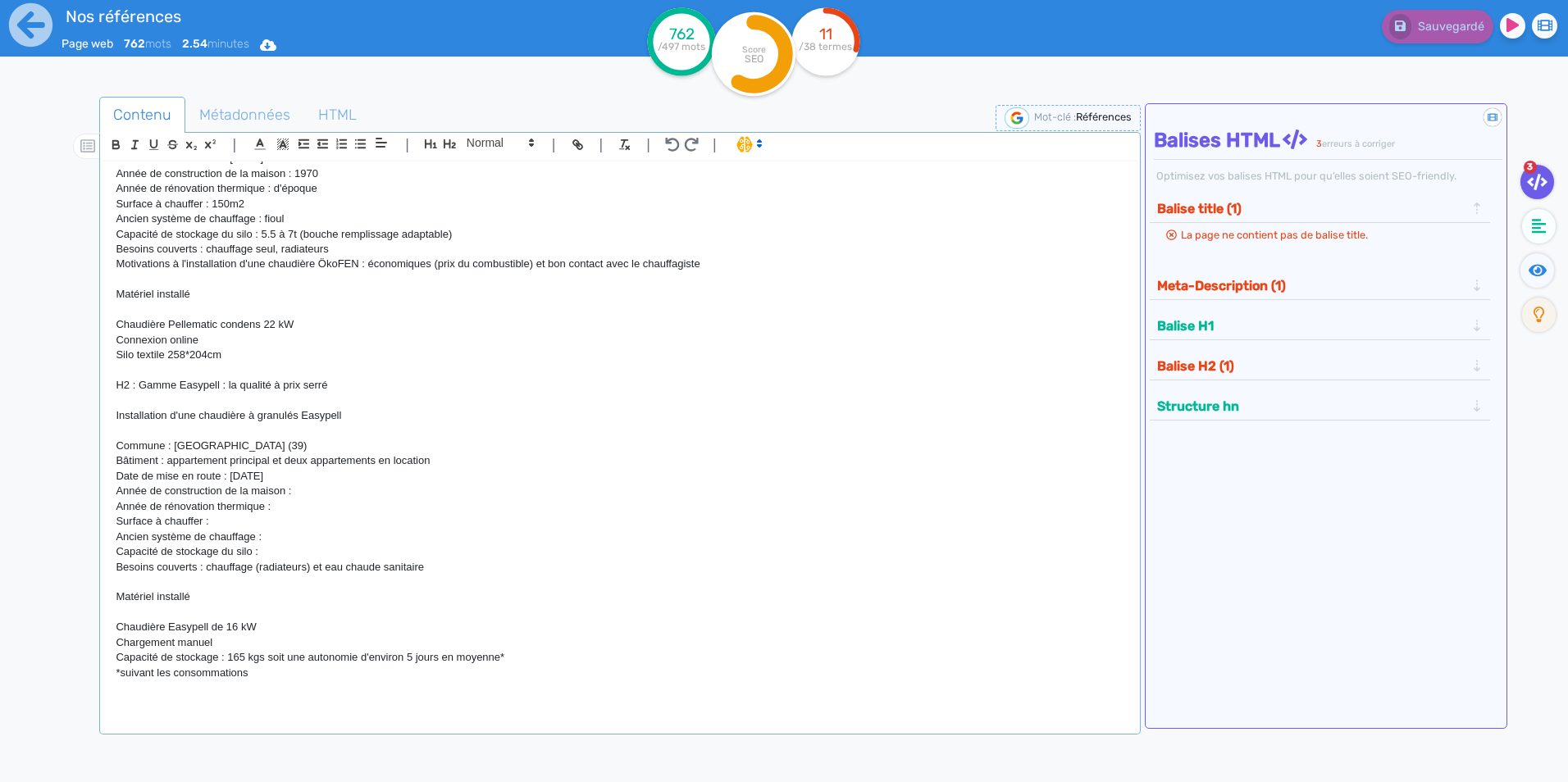
click at [279, 630] on p "Chaudière Easypell de 16 kW" at bounding box center [620, 627] width 1008 height 15
click at [270, 552] on p "Capacité de stockage du silo :" at bounding box center [620, 552] width 1008 height 15
drag, startPoint x: 238, startPoint y: 642, endPoint x: 119, endPoint y: 640, distance: 119.0
click at [119, 640] on p "Chargement manuel" at bounding box center [620, 643] width 1008 height 15
click at [263, 645] on p "Chargement manuel" at bounding box center [620, 643] width 1008 height 15
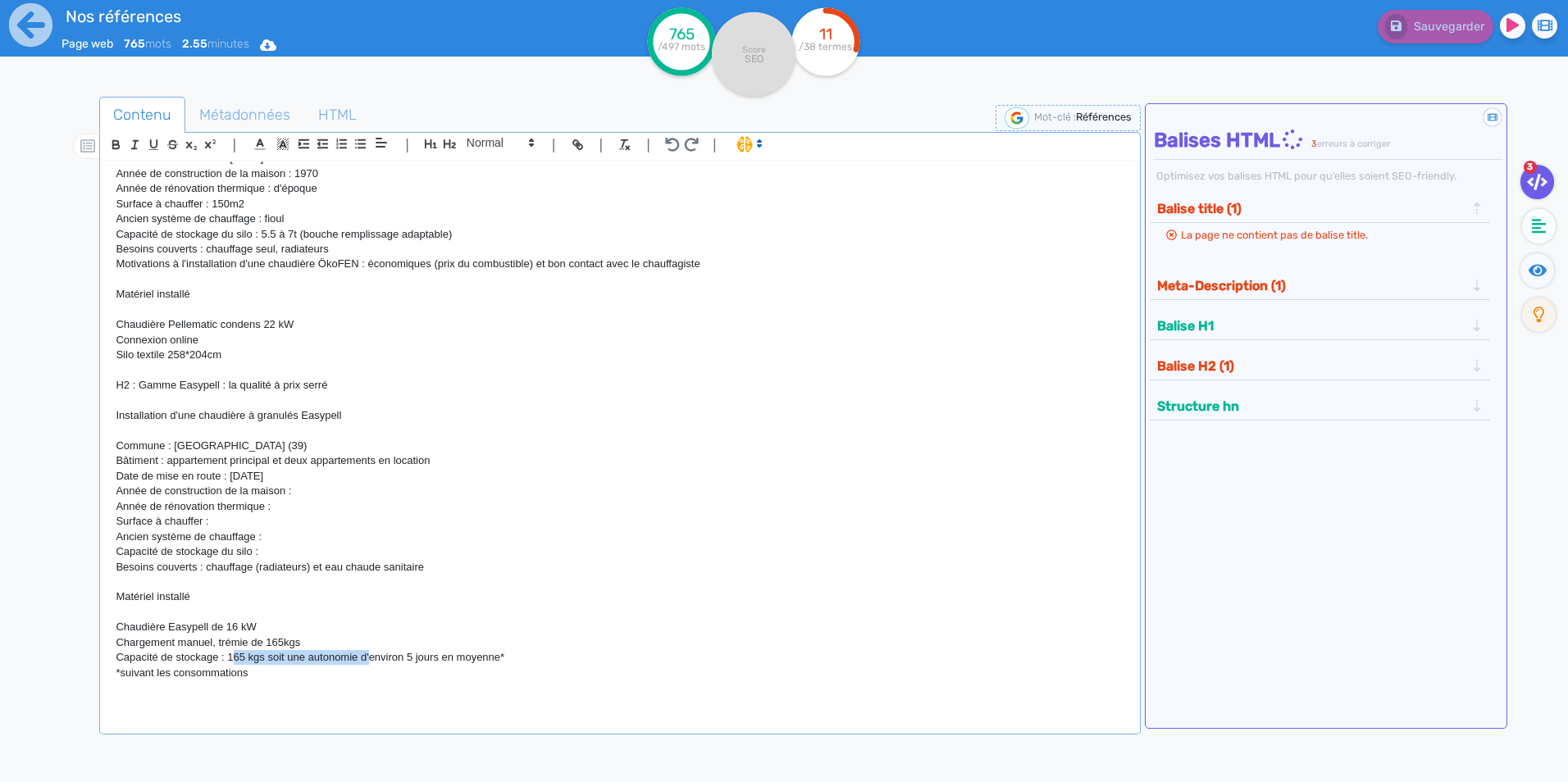
drag, startPoint x: 371, startPoint y: 656, endPoint x: 231, endPoint y: 656, distance: 140.0
click at [231, 656] on p "Capacité de stockage : 165 kgs soit une autonomie d'environ 5 jours en moyenne*" at bounding box center [620, 658] width 1008 height 15
click at [298, 656] on p "Capacité de stockage : environ 5 jours en moyenne*" at bounding box center [620, 658] width 1008 height 15
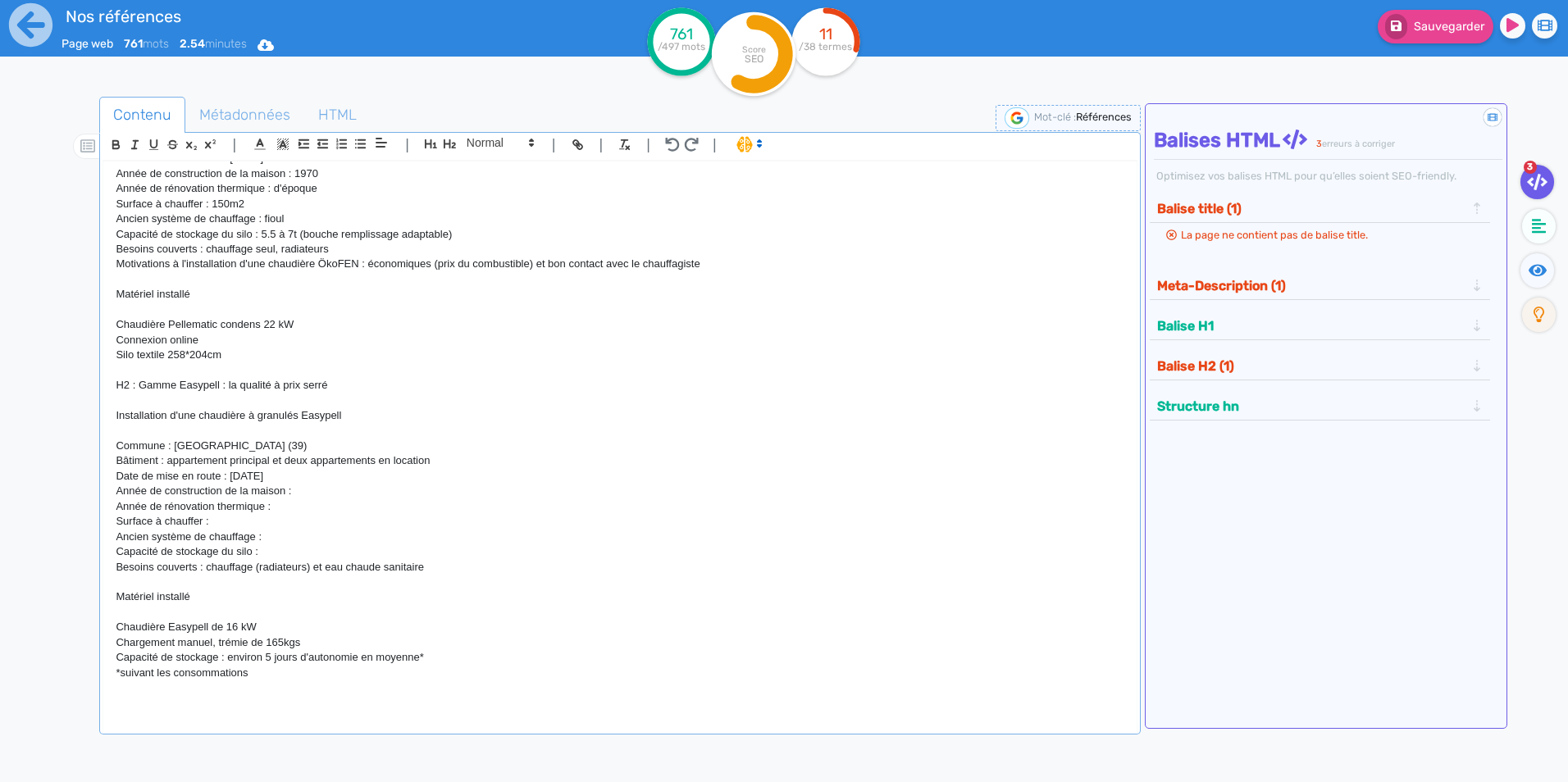
click at [289, 664] on p "Capacité de stockage : environ 5 jours d'autonomie en moyenne*" at bounding box center [620, 658] width 1008 height 15
drag, startPoint x: 217, startPoint y: 658, endPoint x: 160, endPoint y: 656, distance: 57.0
click at [160, 656] on p "Capacité de stockage : environ 5 jours d'autonomie en moyenne*" at bounding box center [620, 658] width 1008 height 15
click at [226, 658] on p "Capacité de stockage : environ 5 jours d'autonomie en moyenne*" at bounding box center [620, 658] width 1008 height 15
drag, startPoint x: 307, startPoint y: 642, endPoint x: 215, endPoint y: 644, distance: 92.0
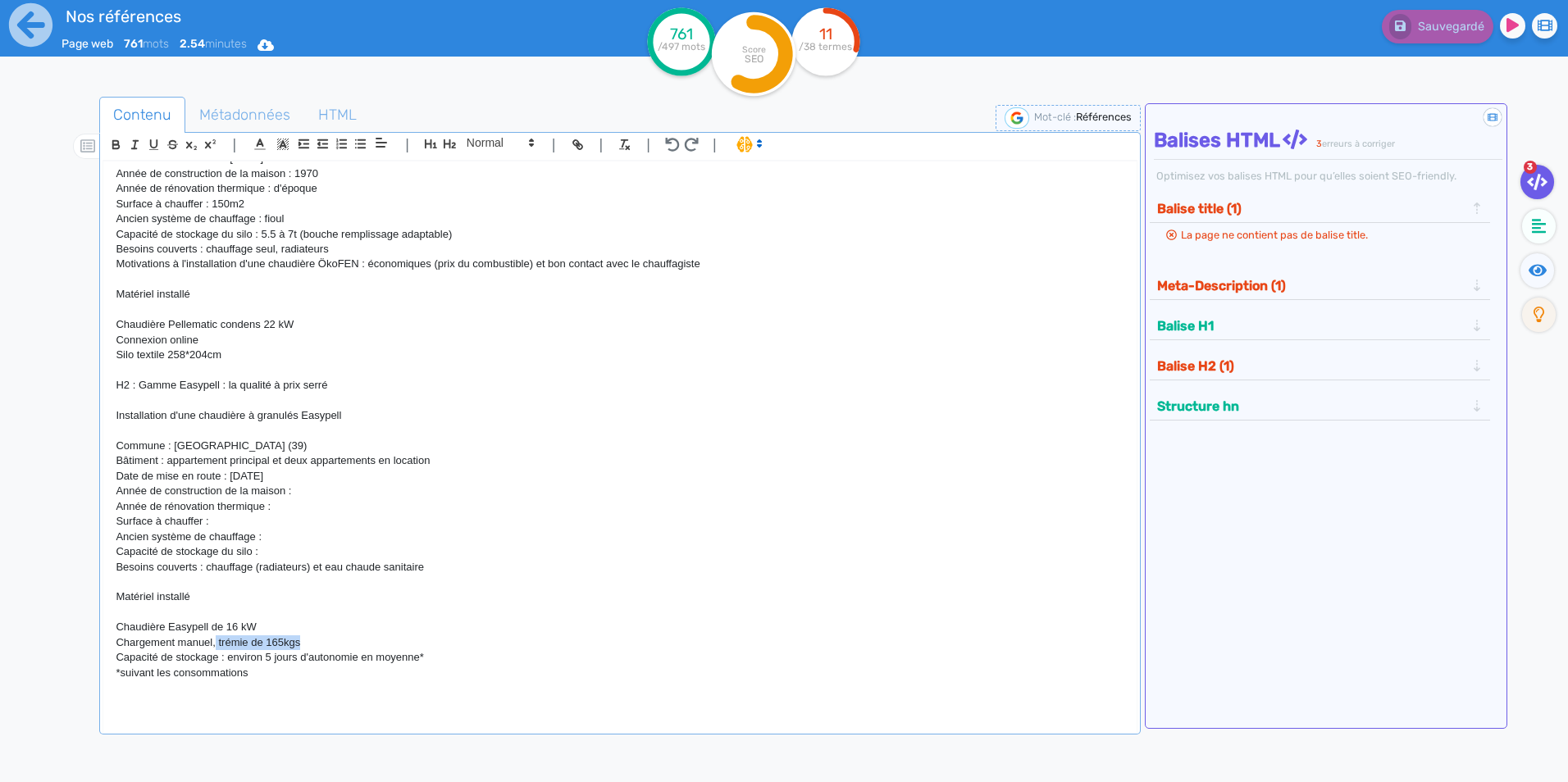
click at [215, 644] on p "Chargement manuel, trémie de 165kgs" at bounding box center [620, 643] width 1008 height 15
click at [113, 643] on div "H1 : Nos références - un avant goût de votre future chaufferie PROJETS INDIVIDU…" at bounding box center [620, 436] width 1033 height 548
click at [167, 625] on p "Chaudière Easypell de 16 kW" at bounding box center [620, 627] width 1008 height 15
click at [169, 324] on p "Chaudière Pellematic condens 22 kW" at bounding box center [620, 325] width 1008 height 15
click at [279, 672] on p "*suivant les consommations" at bounding box center [620, 673] width 1008 height 15
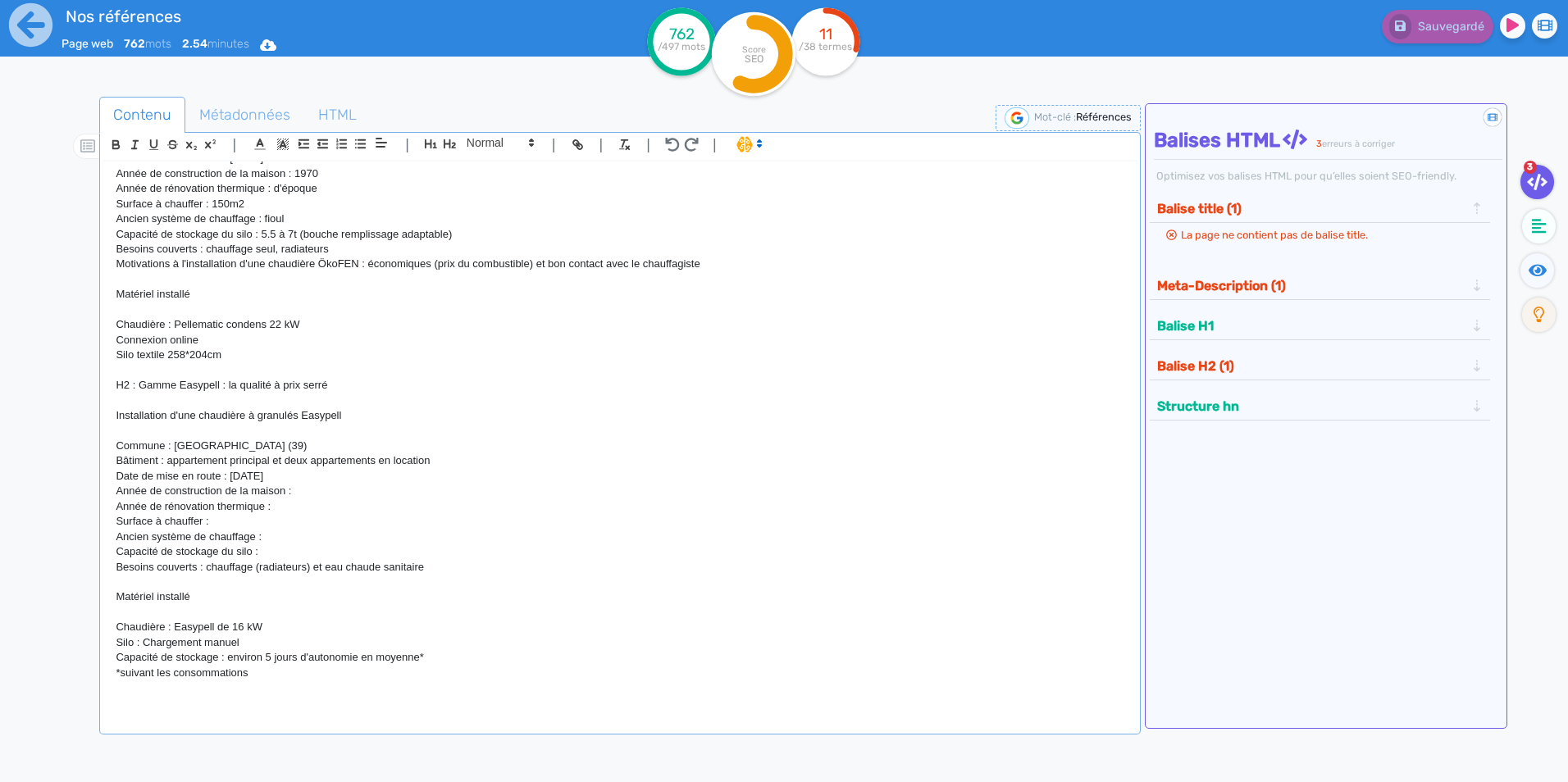
click at [425, 499] on p "Année de rénovation thermique :" at bounding box center [620, 507] width 1008 height 15
drag, startPoint x: 472, startPoint y: 452, endPoint x: 342, endPoint y: 463, distance: 130.5
click at [315, 456] on div "H1 : Nos références - un avant goût de votre future chaufferie PROJETS INDIVIDU…" at bounding box center [620, 436] width 1033 height 548
click at [342, 463] on p "Bâtiment : appartement principal et deux appartements en location" at bounding box center [620, 461] width 1008 height 15
drag, startPoint x: 432, startPoint y: 461, endPoint x: 169, endPoint y: 464, distance: 263.0
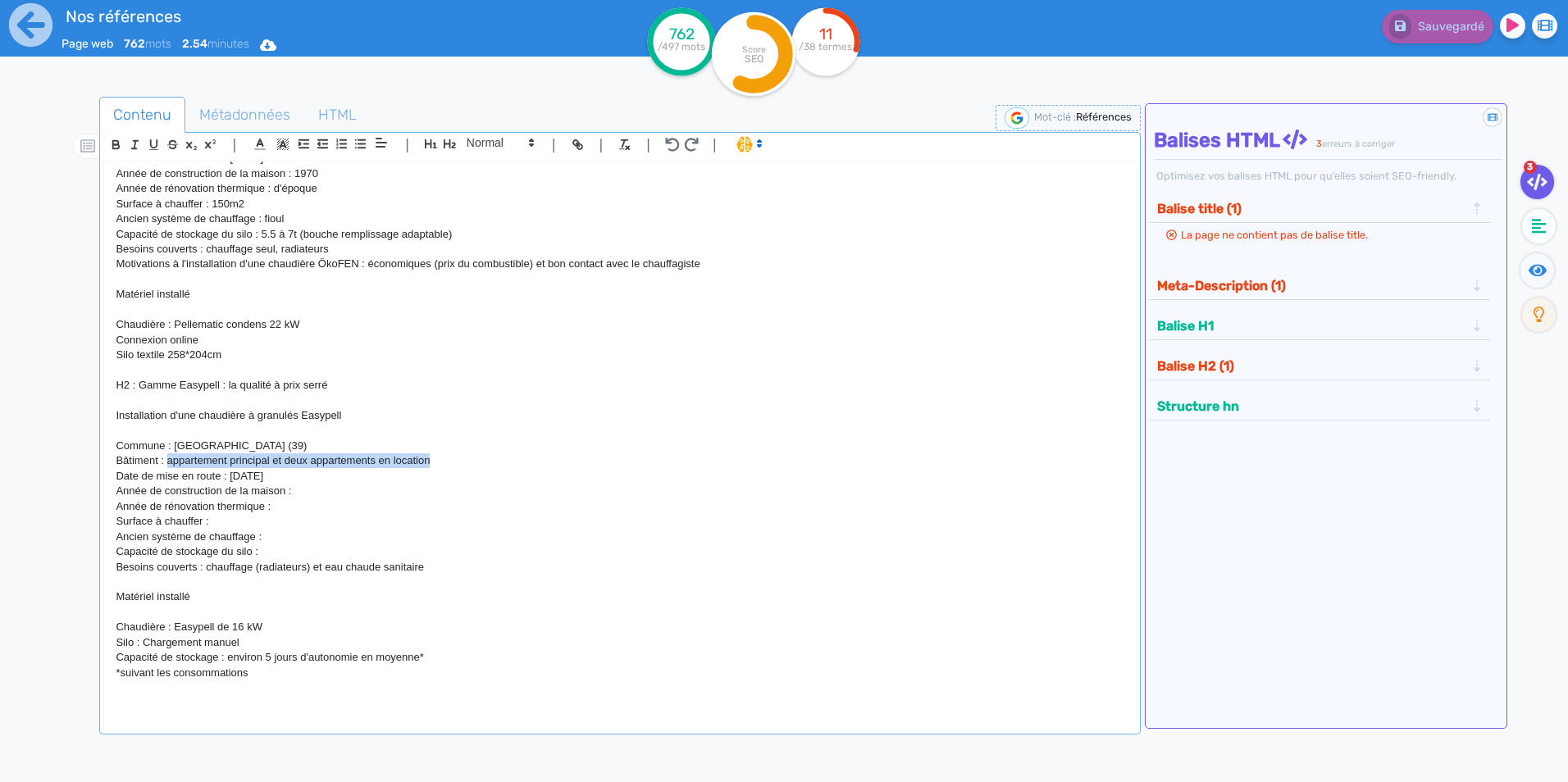
click at [169, 464] on p "Bâtiment : appartement principal et deux appartements en location" at bounding box center [620, 461] width 1008 height 15
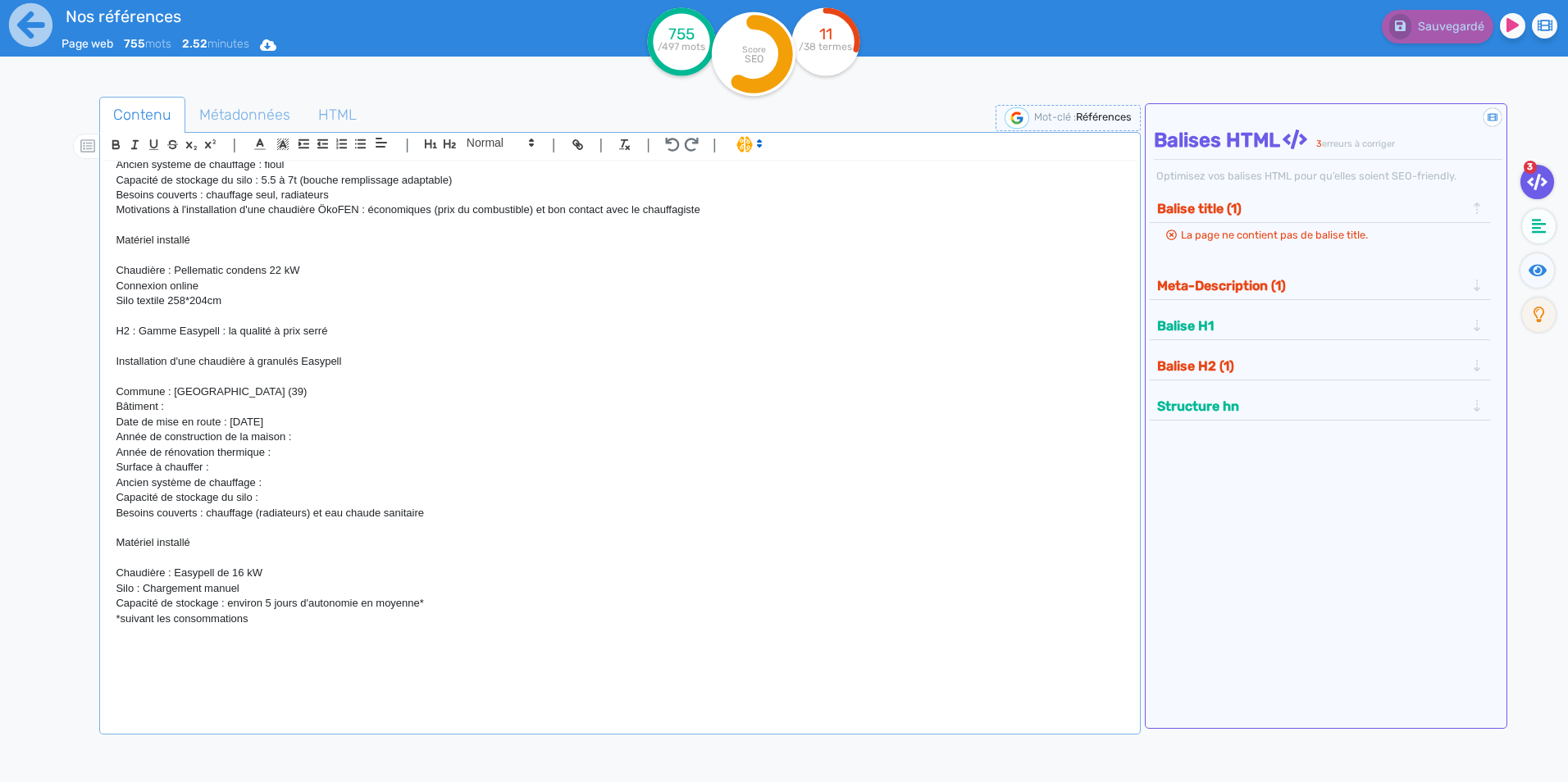
scroll to position [2026, 0]
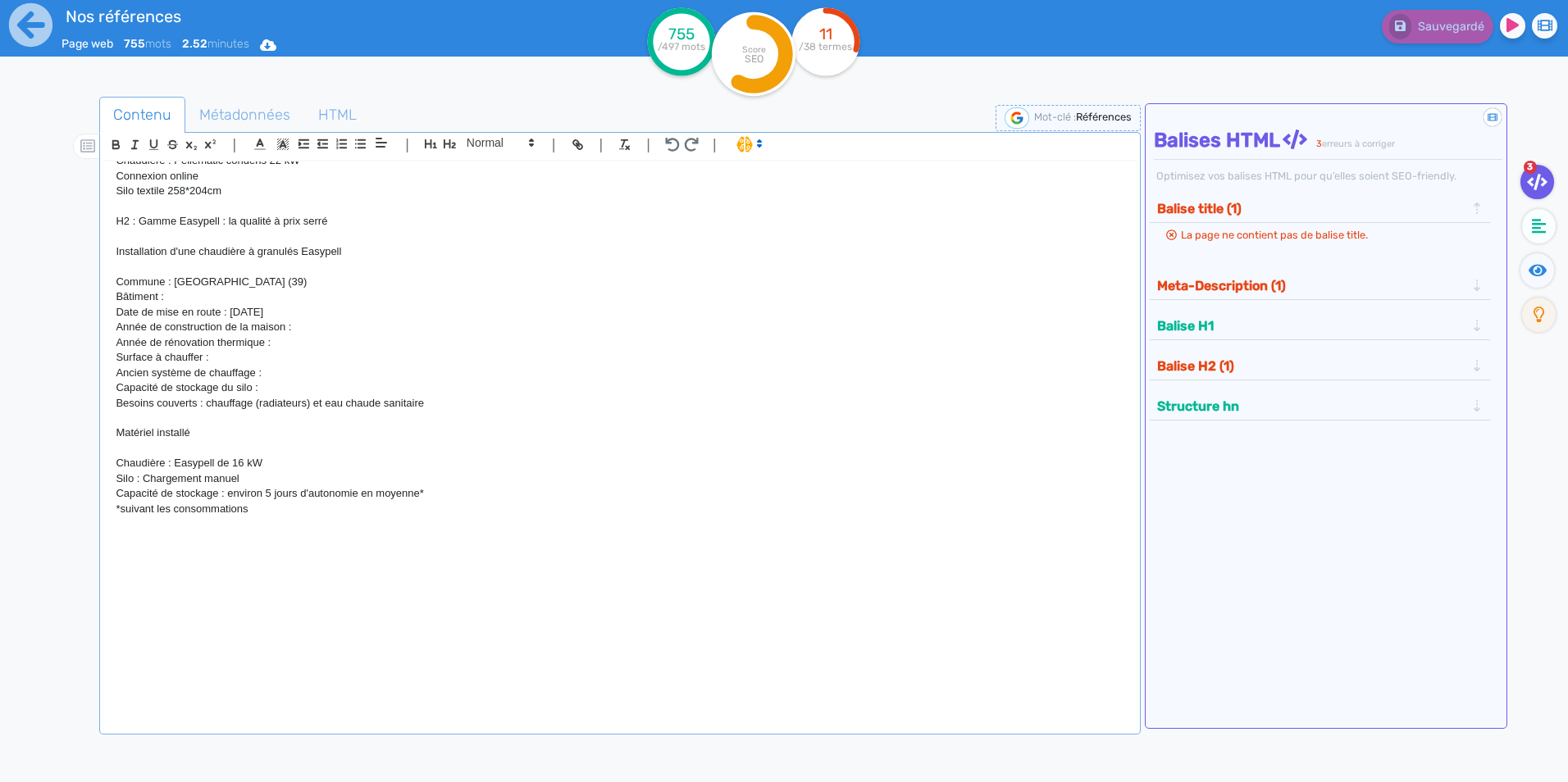
click at [205, 574] on p at bounding box center [620, 570] width 1008 height 15
click at [204, 529] on p at bounding box center [620, 524] width 1008 height 15
click at [263, 538] on p at bounding box center [620, 540] width 1008 height 15
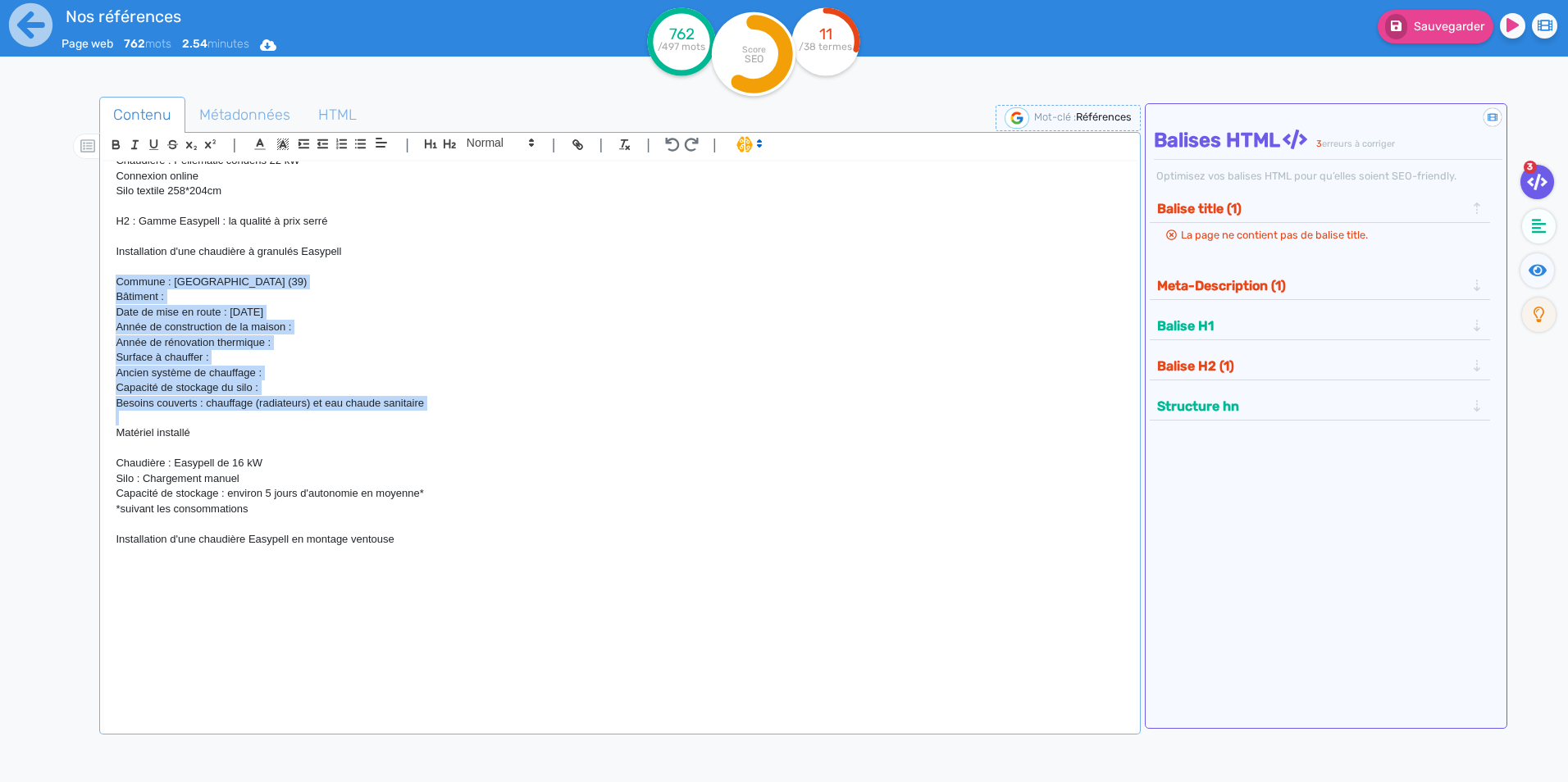
drag, startPoint x: 114, startPoint y: 281, endPoint x: 484, endPoint y: 419, distance: 394.9
click at [484, 419] on div "H1 : Nos références - un avant goût de votre future chaufferie PROJETS INDIVIDU…" at bounding box center [620, 436] width 1033 height 548
copy div "Commune : [GEOGRAPHIC_DATA] (39) Bâtiment : Date de mise en route : [DATE] Anné…"
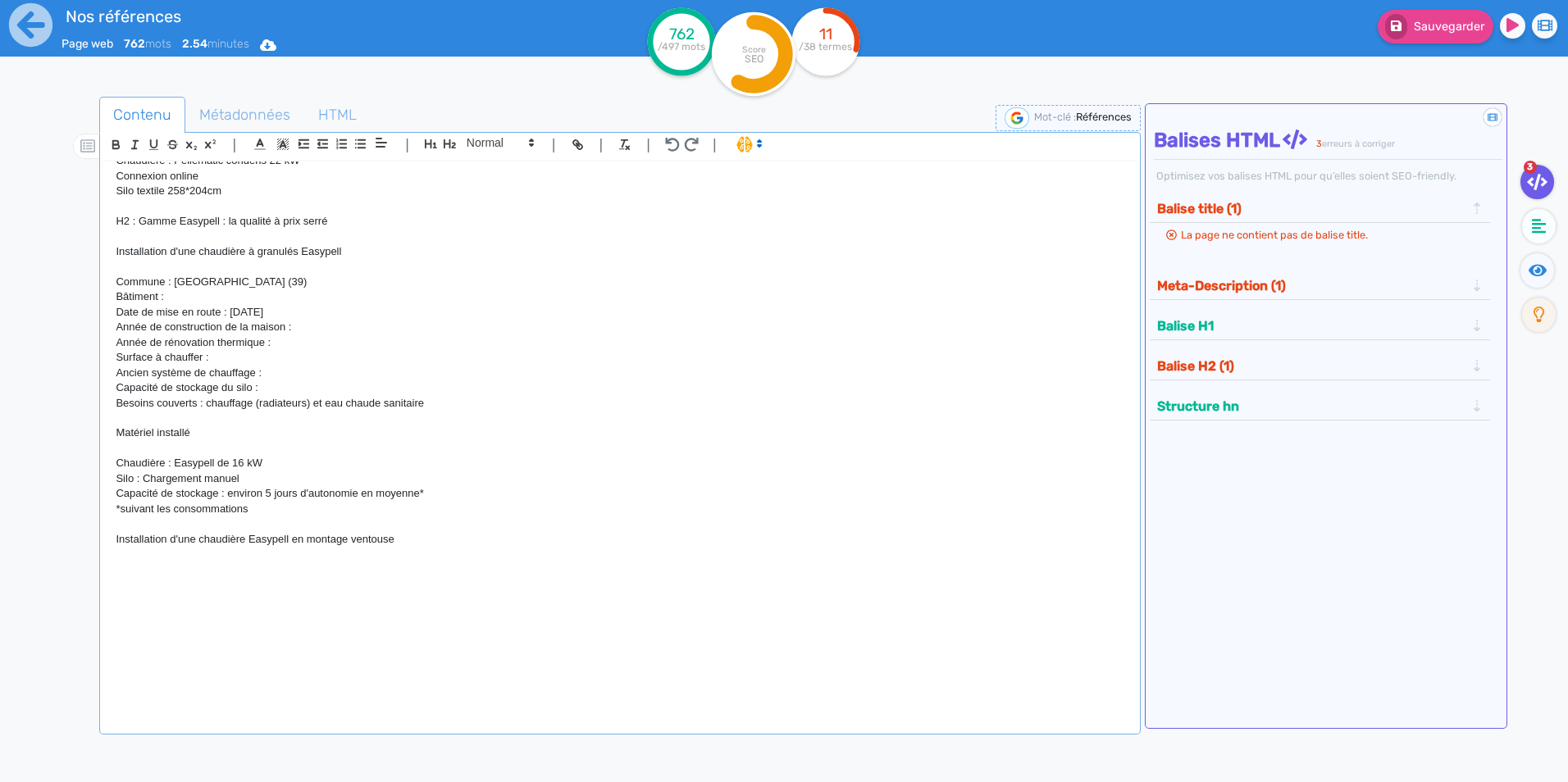
click at [228, 566] on p at bounding box center [620, 570] width 1008 height 15
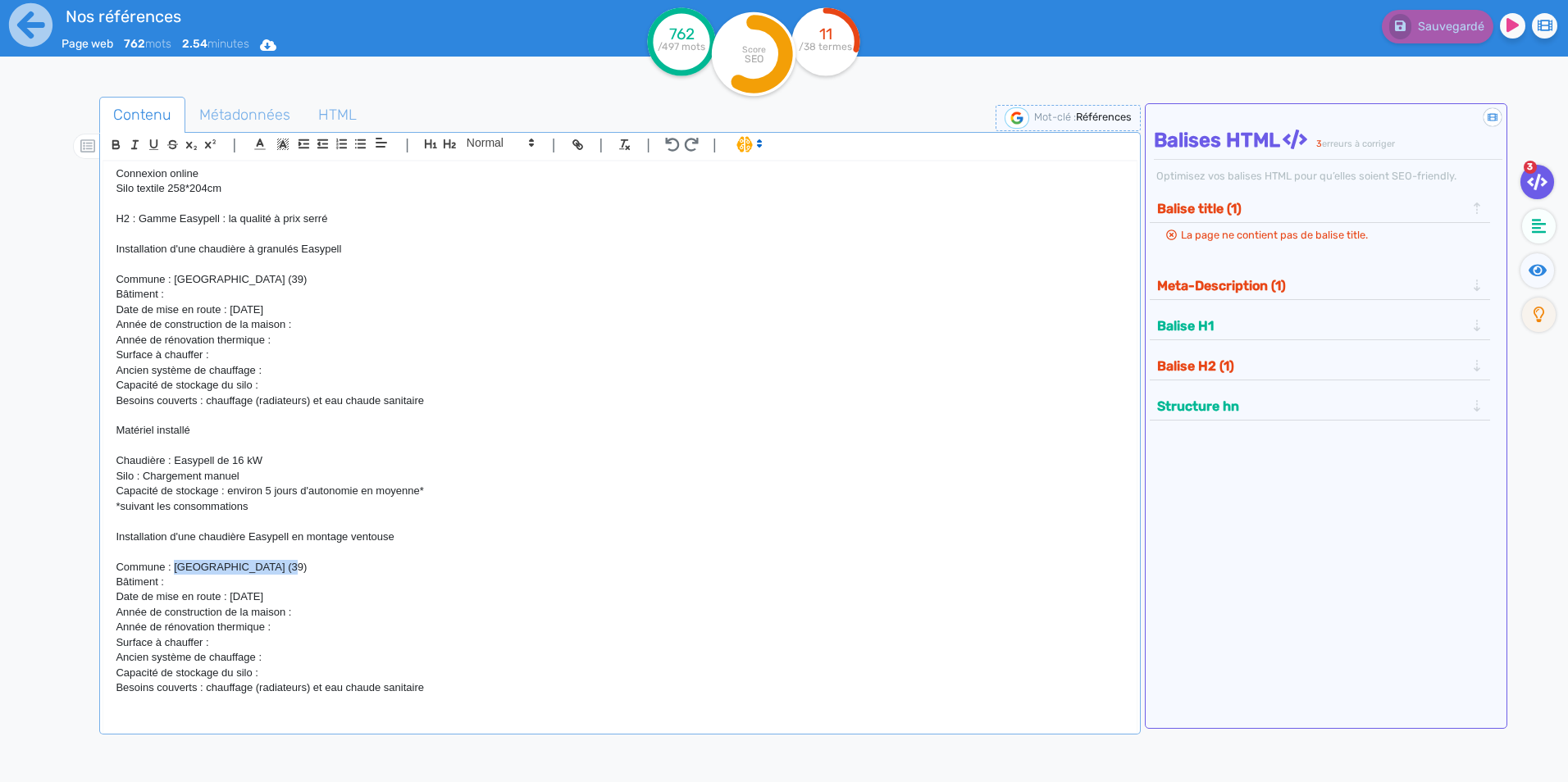
drag, startPoint x: 284, startPoint y: 568, endPoint x: 177, endPoint y: 571, distance: 107.0
click at [177, 571] on p "Commune : [GEOGRAPHIC_DATA] (39)" at bounding box center [620, 568] width 1008 height 15
click at [175, 579] on p "Bâtiment :" at bounding box center [620, 582] width 1008 height 15
click at [300, 671] on p "Capacité de stockage du silo :" at bounding box center [620, 673] width 1008 height 15
click at [286, 658] on p "Ancien système de chauffage :" at bounding box center [620, 658] width 1008 height 15
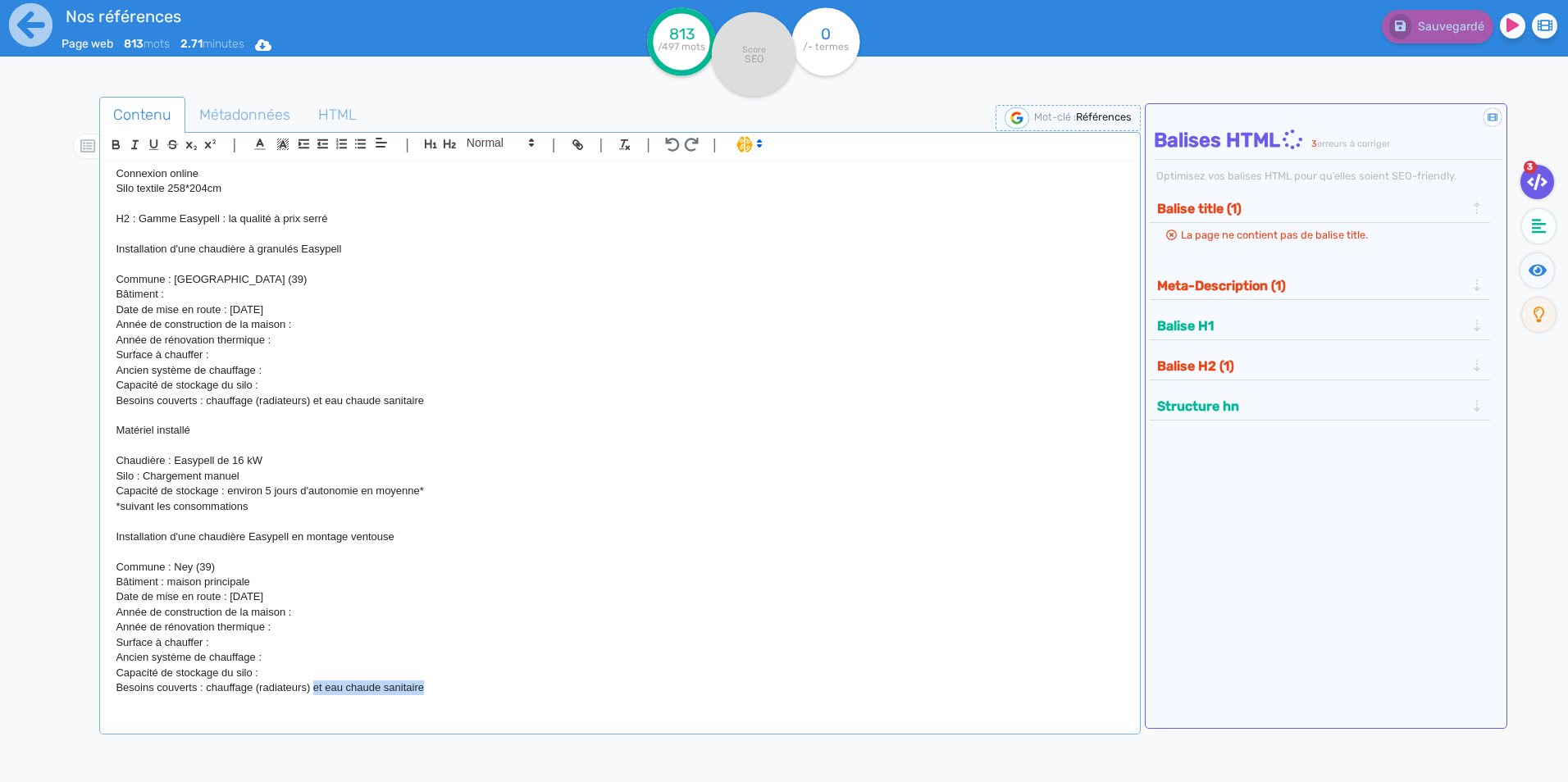
drag, startPoint x: 451, startPoint y: 691, endPoint x: 314, endPoint y: 688, distance: 137.0
click at [314, 688] on p "Besoins couverts : chauffage (radiateurs) et eau chaude sanitaire" at bounding box center [620, 688] width 1008 height 15
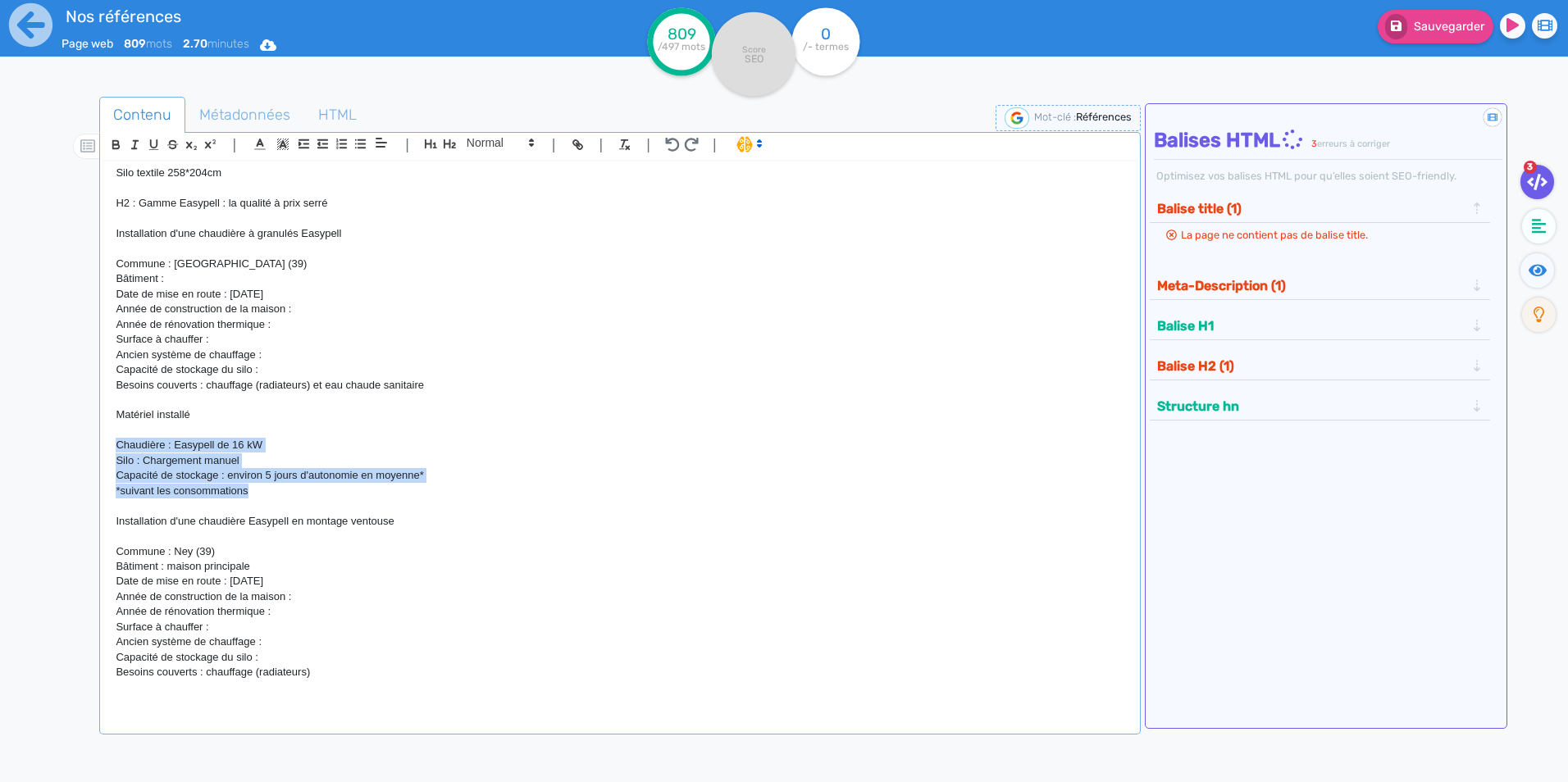
drag, startPoint x: 275, startPoint y: 491, endPoint x: 105, endPoint y: 441, distance: 177.2
click at [105, 441] on div "H1 : Nos références - un avant goût de votre future chaufferie PROJETS INDIVIDU…" at bounding box center [620, 436] width 1033 height 548
copy div "Chaudière : Easypell de 16 kW Silo : Chargement manuel Capacité de stockage : e…"
click at [140, 697] on p at bounding box center [620, 703] width 1008 height 15
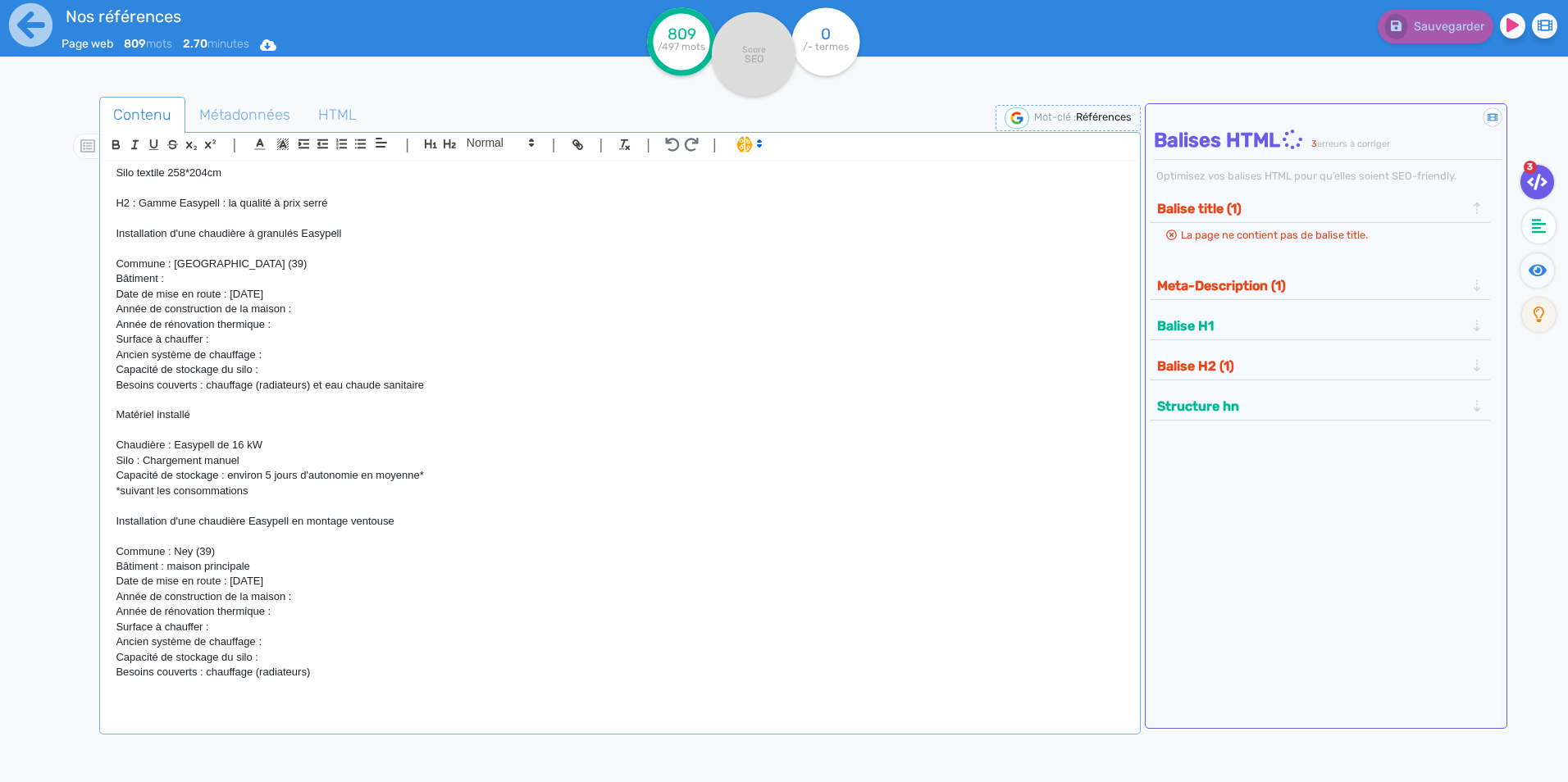
scroll to position [2089, 0]
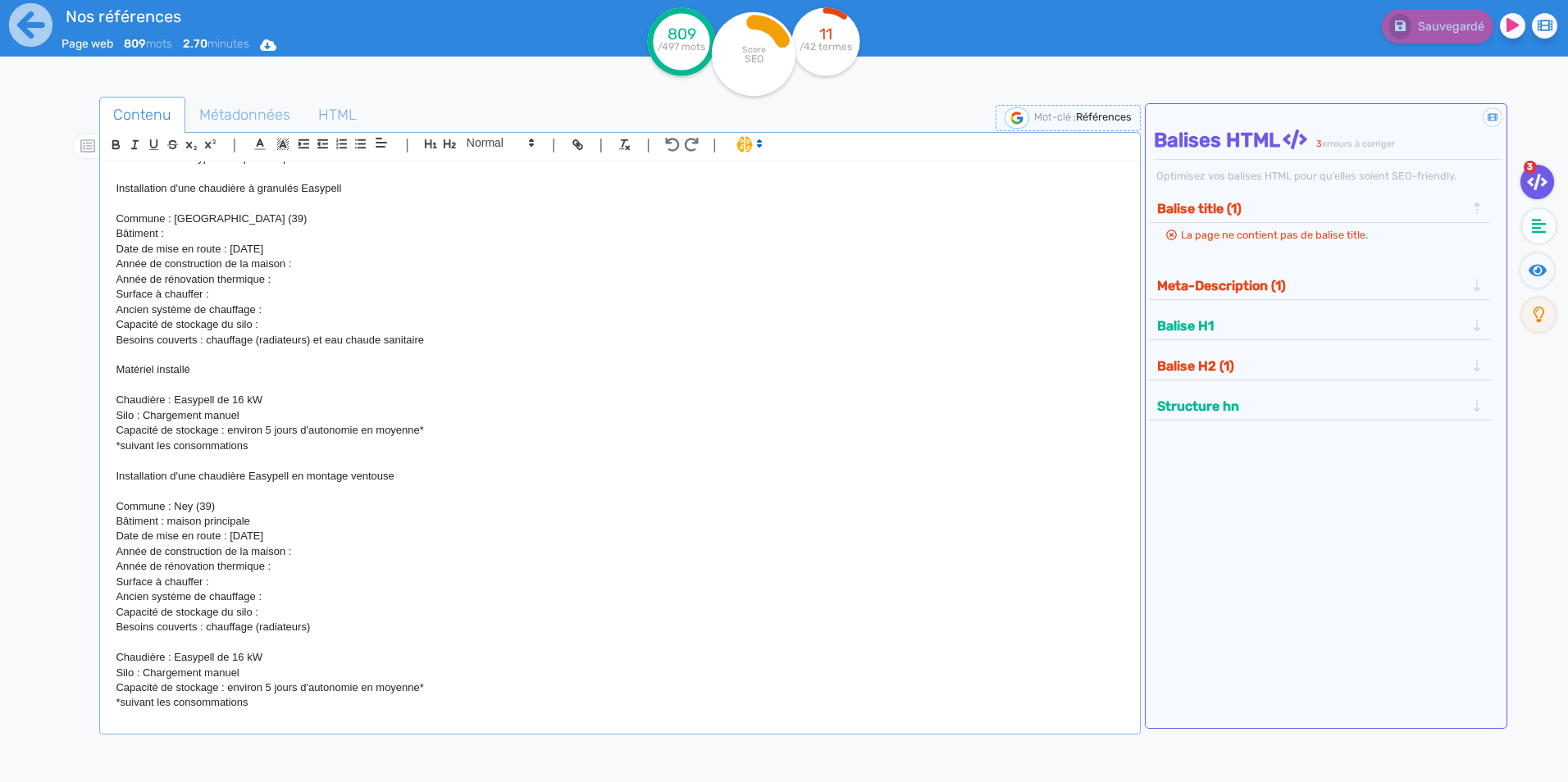
click at [244, 654] on p "Chaudière : Easypell de 16 kW" at bounding box center [620, 658] width 1008 height 15
click at [271, 655] on p "Chaudière : Easypell de 20 kW" at bounding box center [620, 658] width 1008 height 15
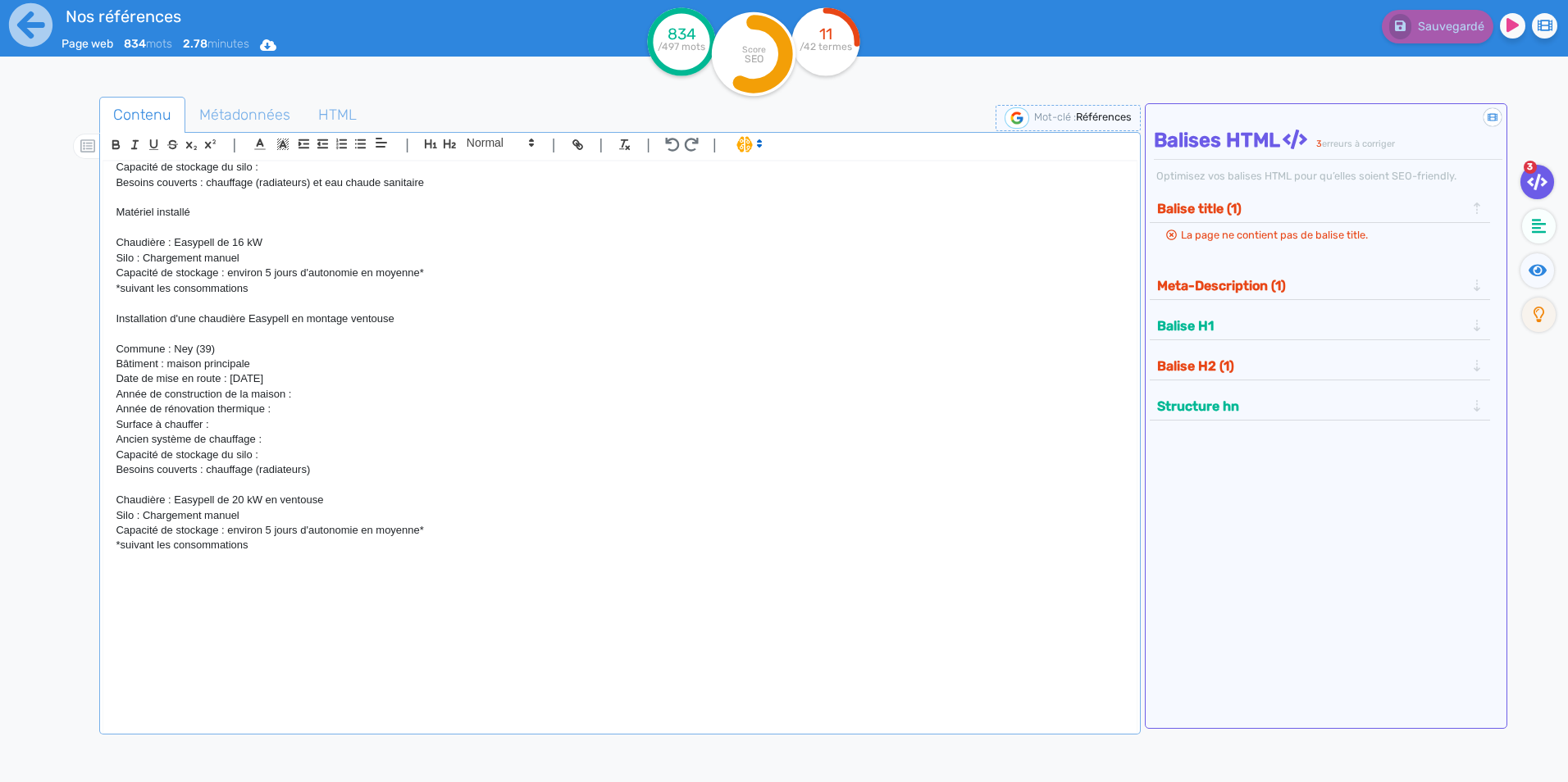
scroll to position [2253, 0]
click at [248, 560] on p at bounding box center [620, 555] width 1008 height 15
click at [244, 575] on p at bounding box center [620, 569] width 1008 height 15
drag, startPoint x: 406, startPoint y: 314, endPoint x: 297, endPoint y: 310, distance: 109.1
click at [297, 310] on p "Installation d'une chaudière Easypell en montage ventouse" at bounding box center [620, 313] width 1008 height 15
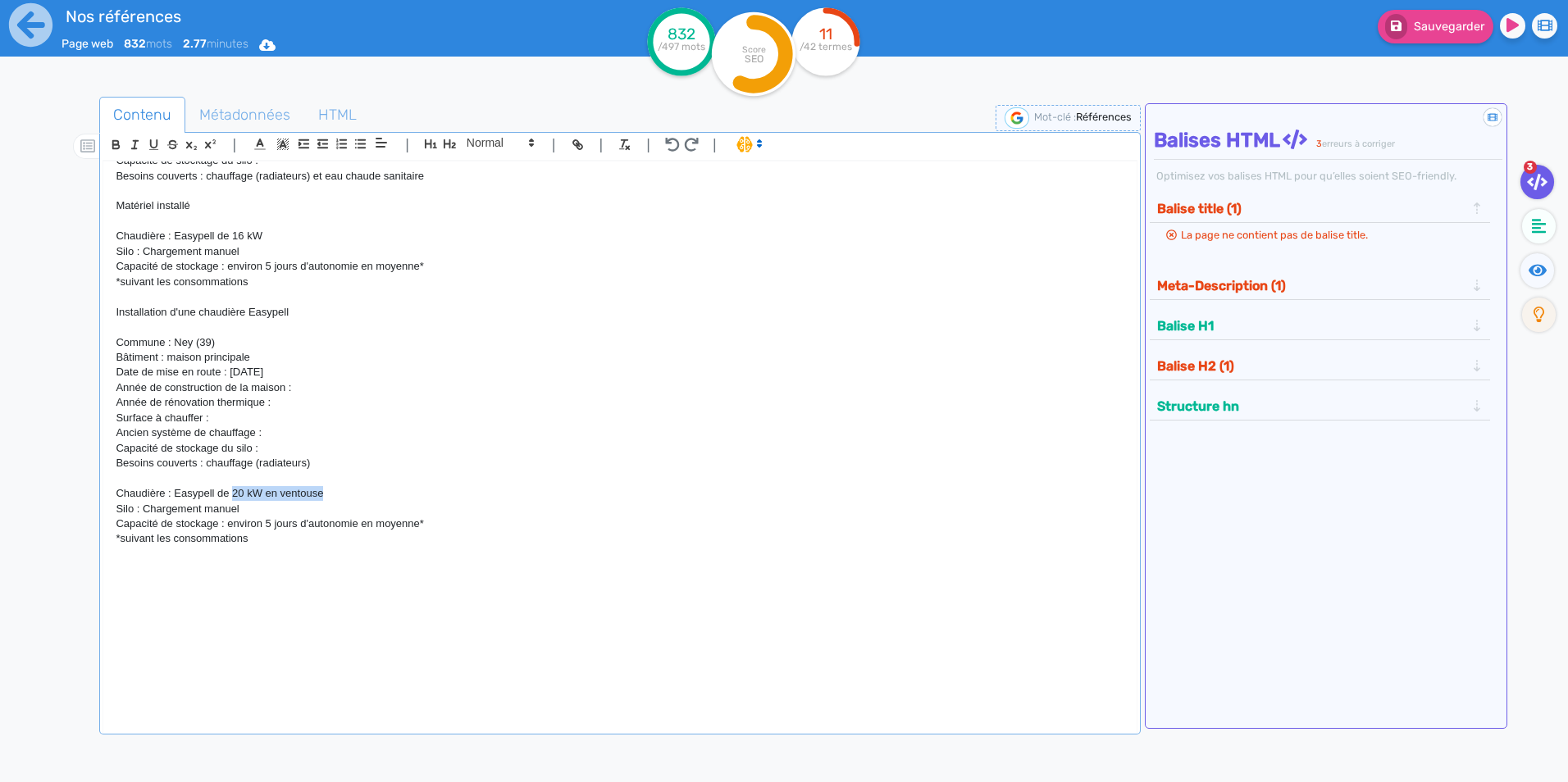
drag, startPoint x: 337, startPoint y: 495, endPoint x: 235, endPoint y: 488, distance: 102.2
click at [235, 488] on p "Chaudière : Easypell de 20 kW en ventouse" at bounding box center [620, 494] width 1008 height 15
click at [325, 587] on p at bounding box center [620, 585] width 1008 height 15
click at [310, 376] on p "Date de mise en route : [DATE]" at bounding box center [620, 373] width 1008 height 15
click at [223, 589] on p at bounding box center [620, 585] width 1008 height 15
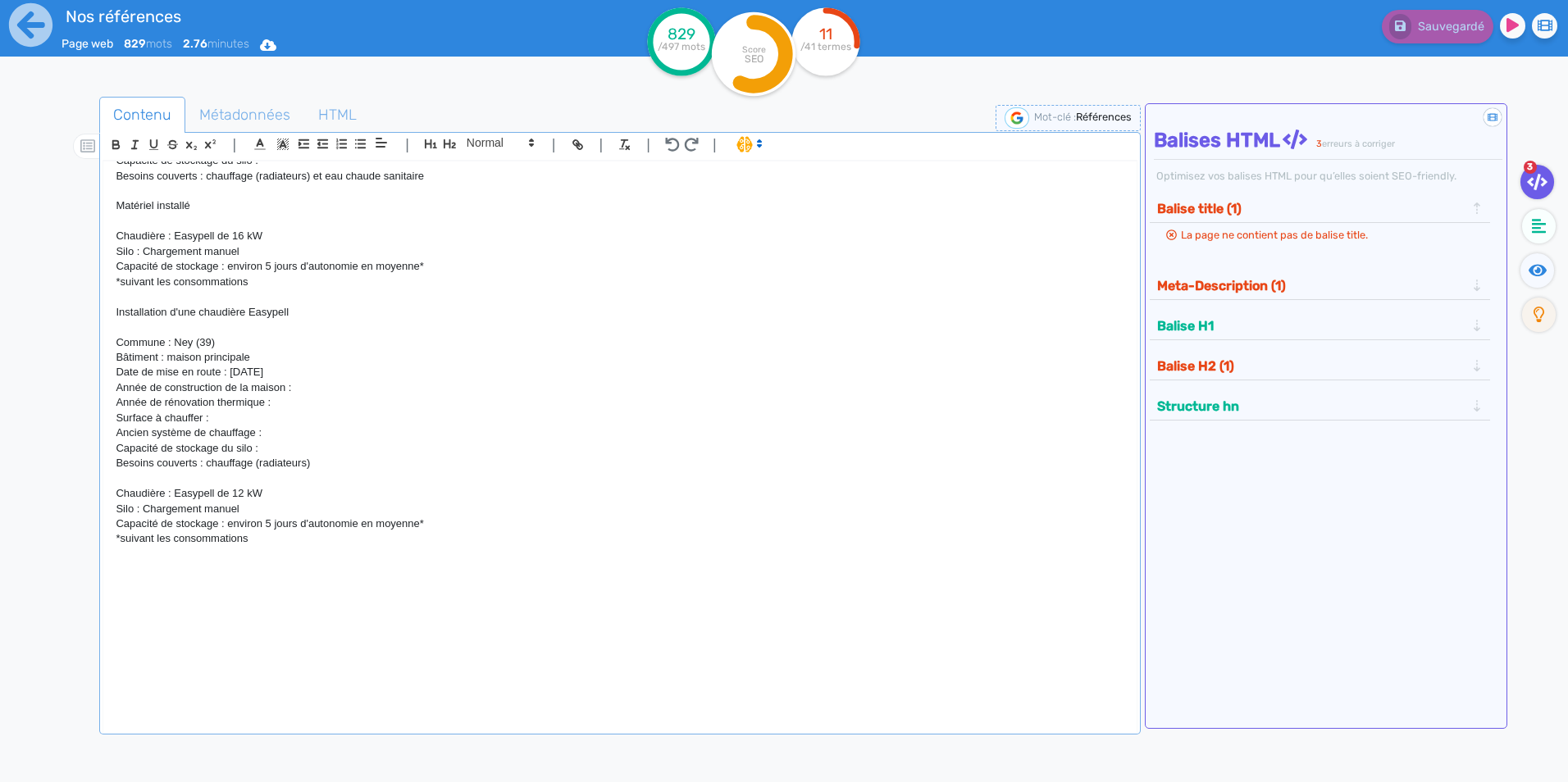
click at [192, 341] on p "Commune : Ney (39)" at bounding box center [620, 343] width 1008 height 15
click at [205, 587] on p at bounding box center [620, 585] width 1008 height 15
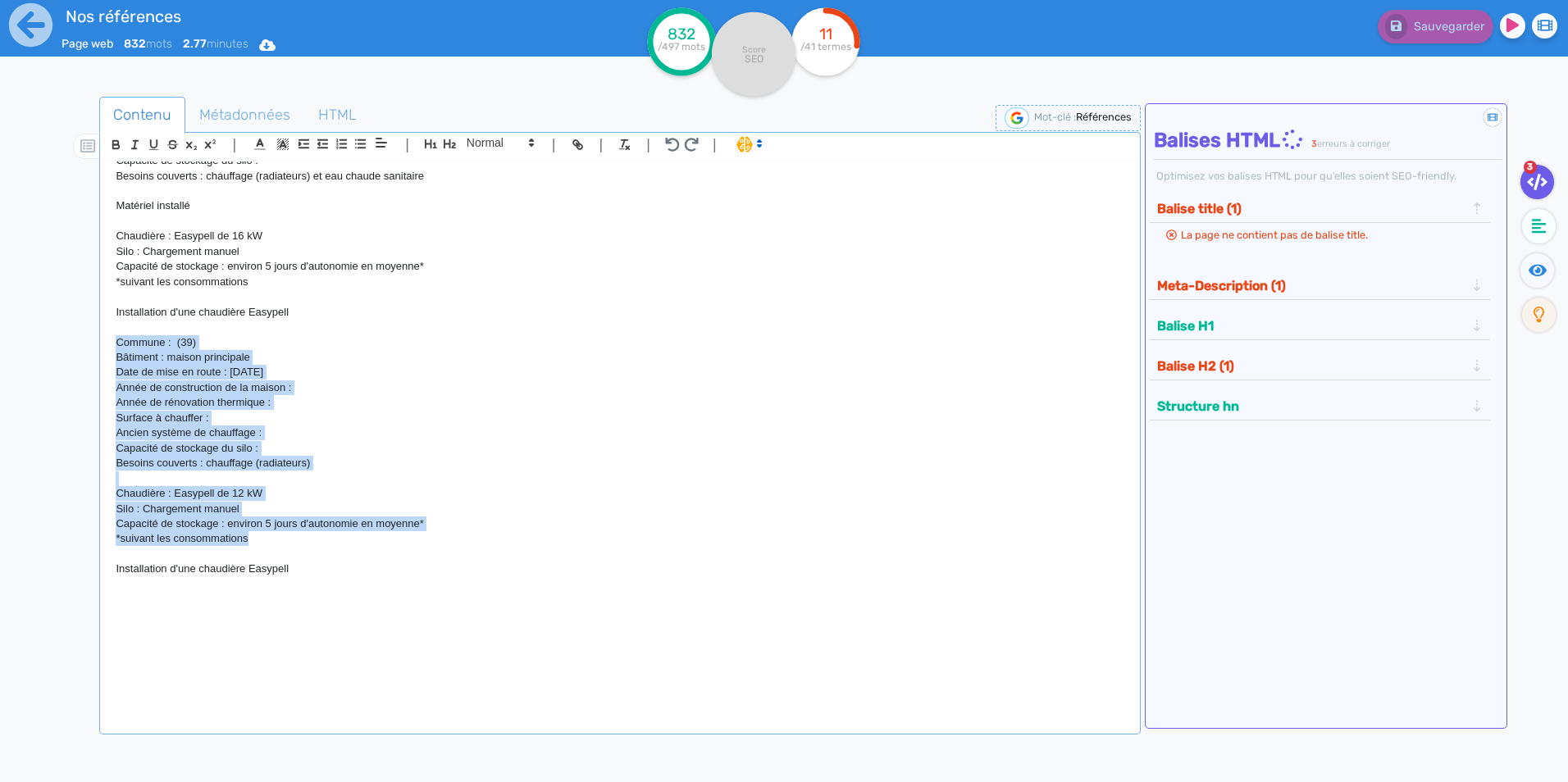
drag, startPoint x: 269, startPoint y: 542, endPoint x: 62, endPoint y: 345, distance: 285.8
click at [62, 345] on div "Contenu Métadonnées HTML | | H3 H4 H5 H6 Normal | | | | H1 : Nos références - u…" at bounding box center [808, 489] width 1521 height 793
click at [159, 405] on p "Année de rénovation thermique :" at bounding box center [620, 403] width 1008 height 15
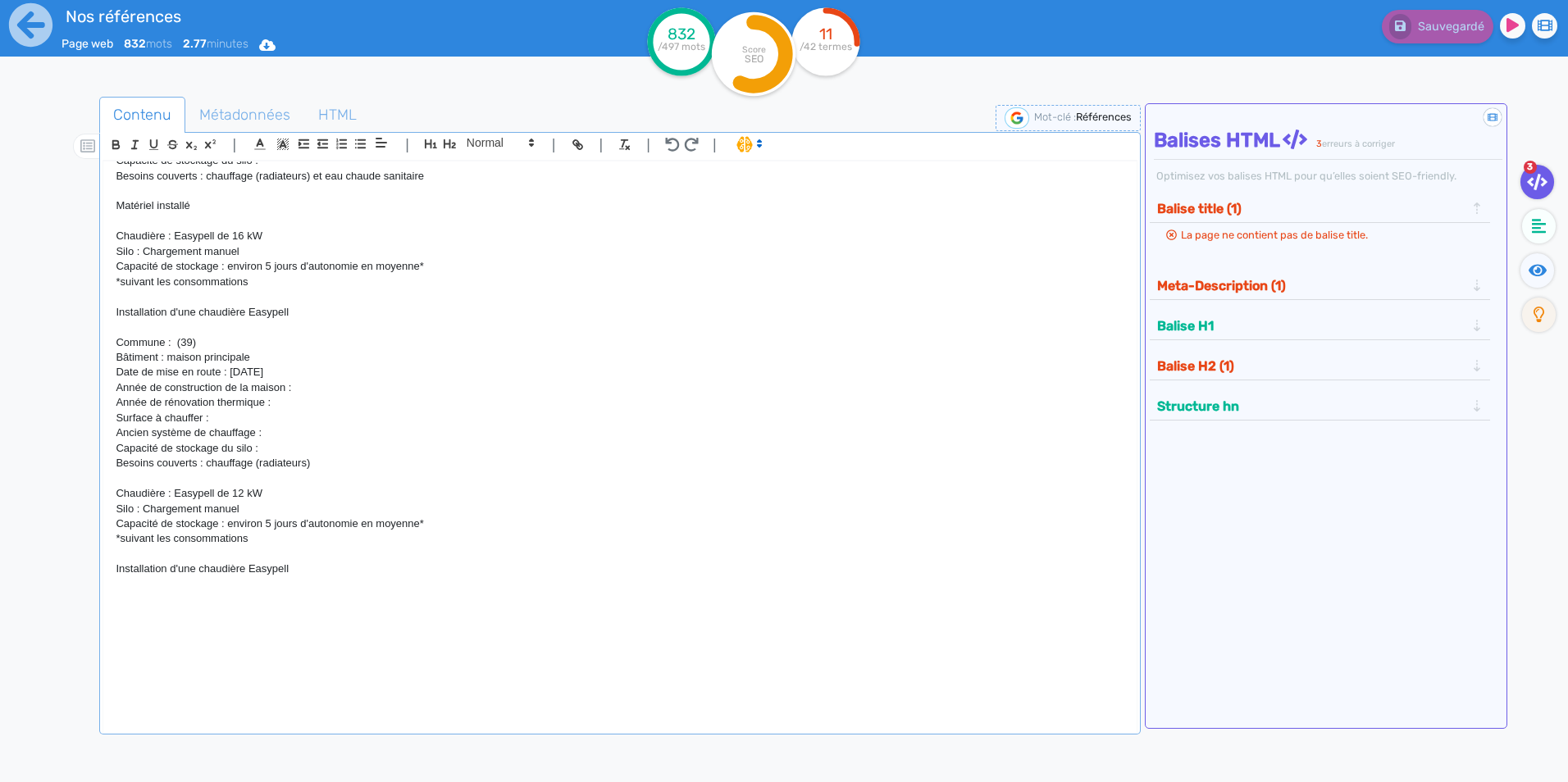
click at [173, 605] on p at bounding box center [620, 600] width 1008 height 15
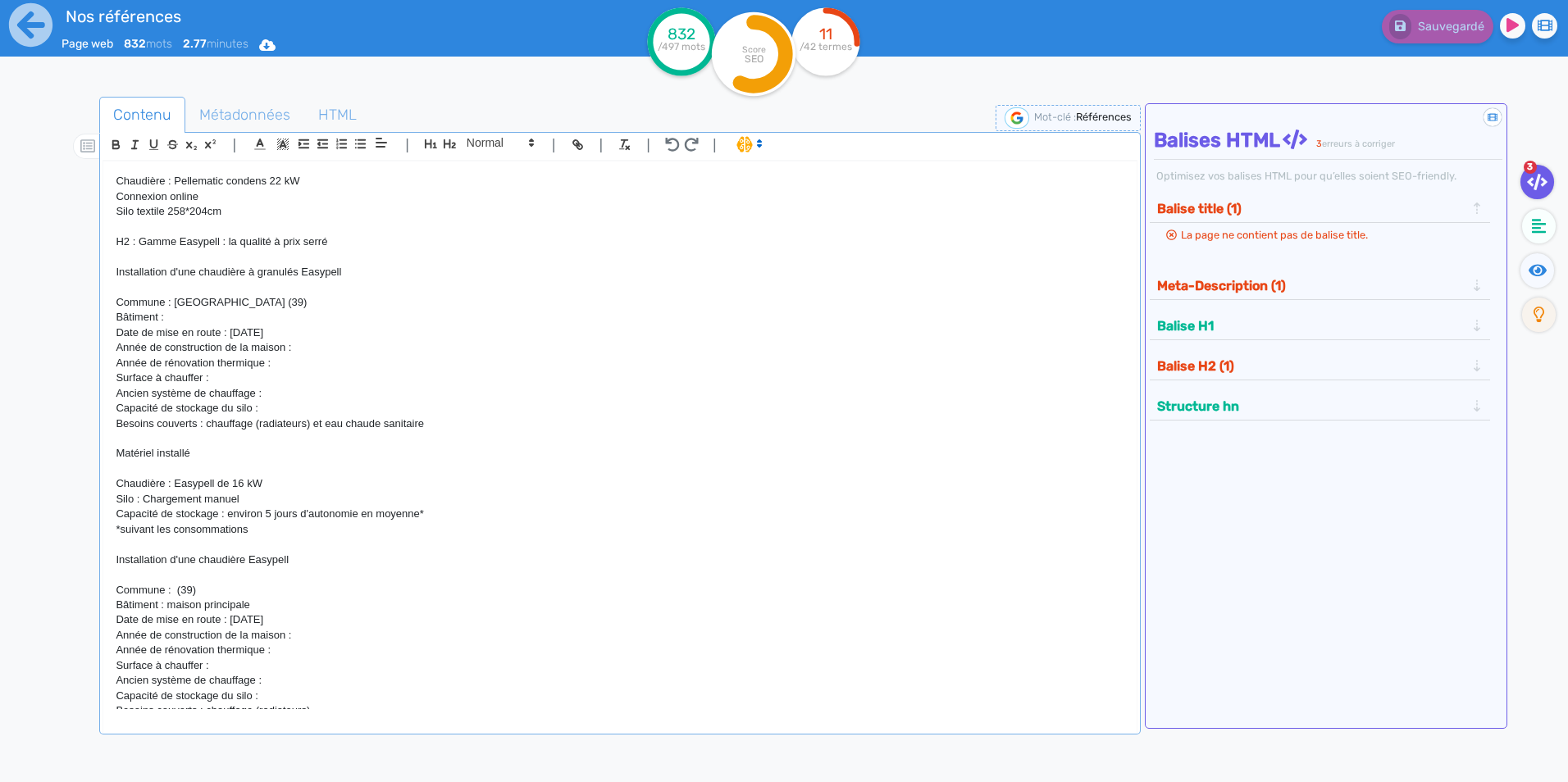
scroll to position [2007, 0]
drag, startPoint x: 168, startPoint y: 317, endPoint x: 115, endPoint y: 312, distance: 53.2
click at [115, 312] on div "H1 : Nos références - un avant goût de votre future chaufferie PROJETS INDIVIDU…" at bounding box center [620, 436] width 1033 height 548
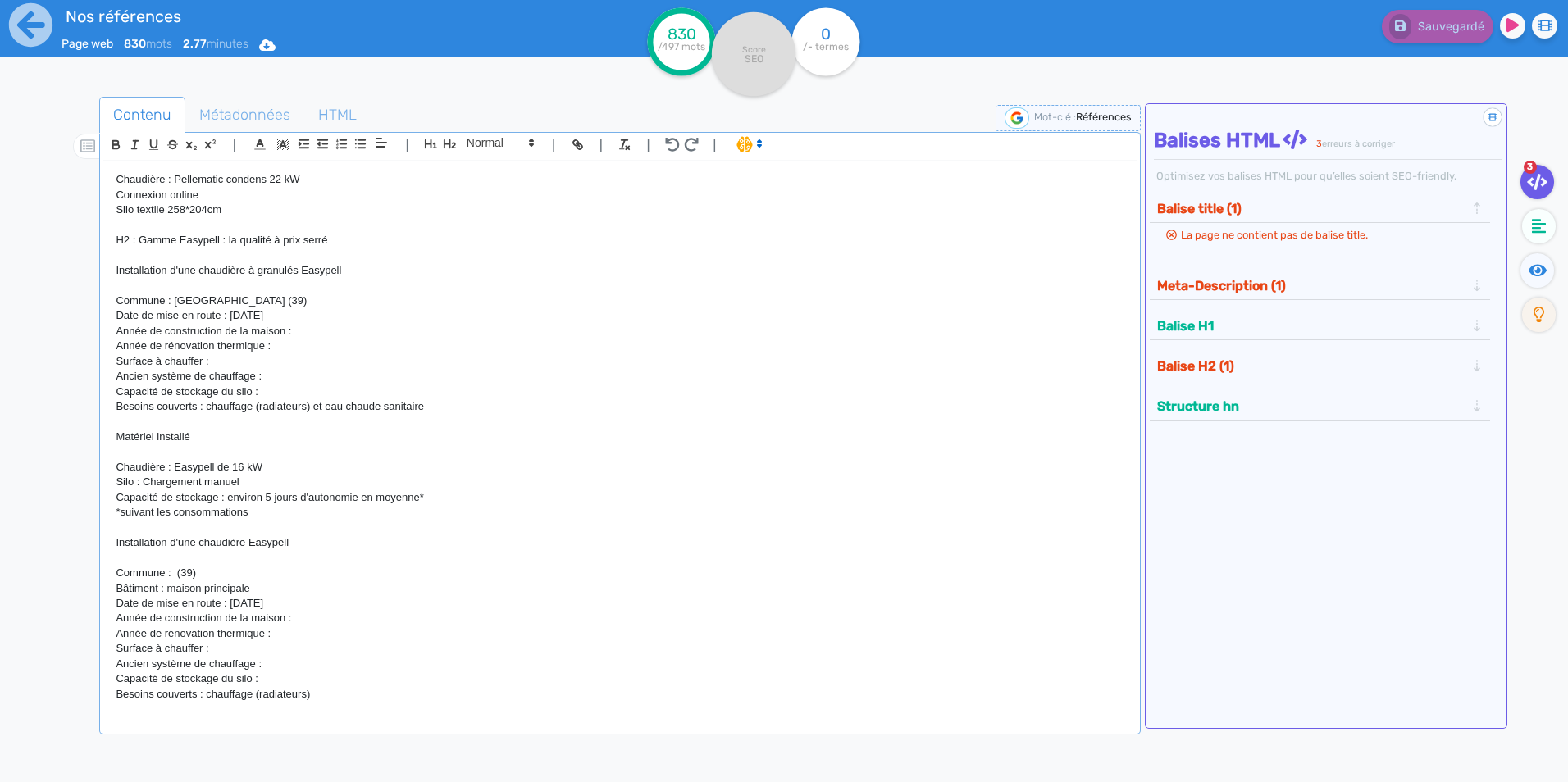
drag, startPoint x: 278, startPoint y: 347, endPoint x: 111, endPoint y: 342, distance: 167.1
click at [111, 342] on div "H1 : Nos références - un avant goût de votre future chaufferie PROJETS INDIVIDU…" at bounding box center [620, 436] width 1033 height 548
click at [152, 351] on p "Année de rénovation thermique :" at bounding box center [620, 346] width 1008 height 15
click at [242, 367] on p "Surface à chauffer :" at bounding box center [620, 361] width 1008 height 15
drag, startPoint x: 276, startPoint y: 391, endPoint x: 100, endPoint y: 387, distance: 176.0
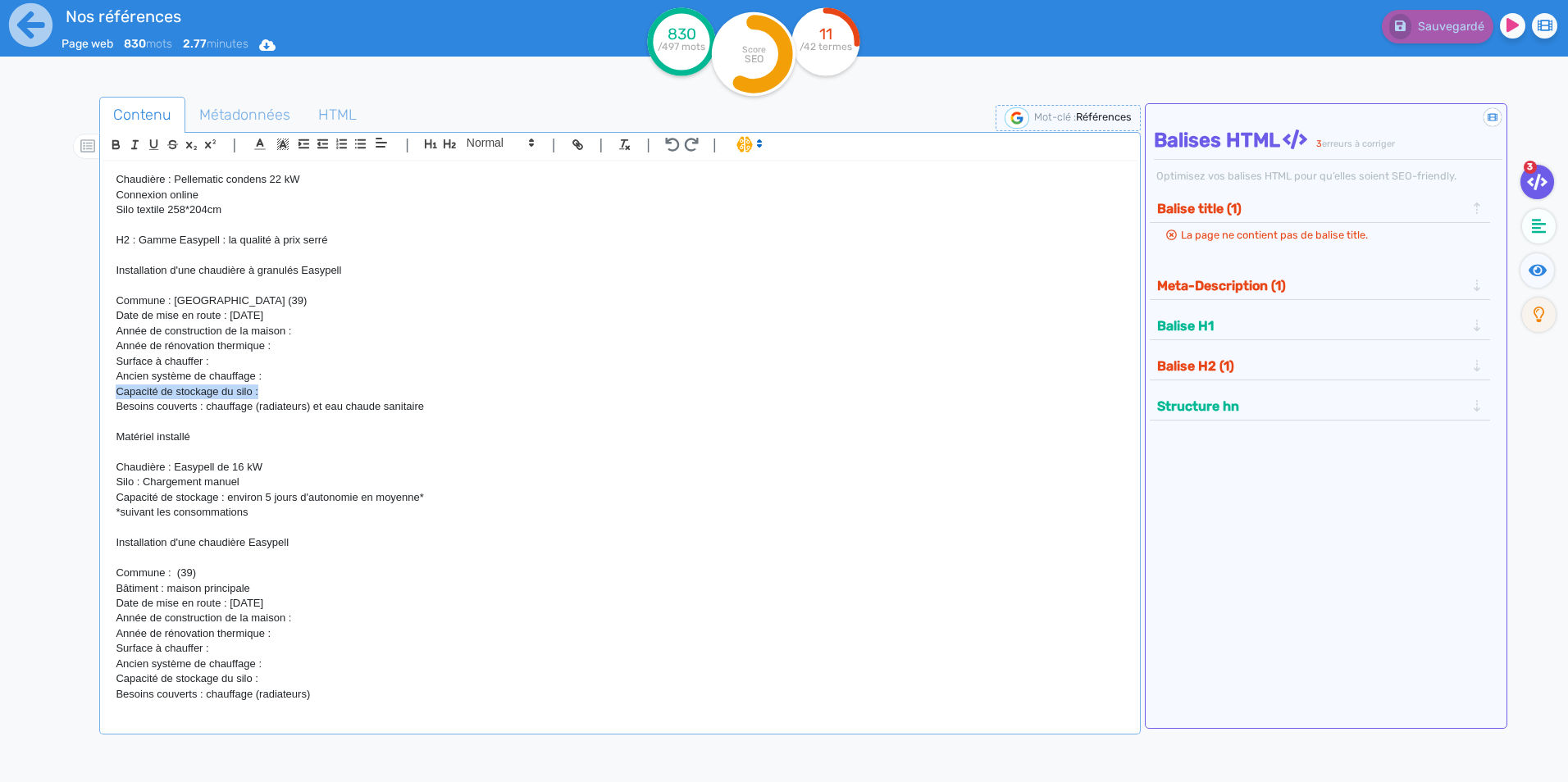
click at [100, 387] on div "| | H3 H4 H5 H6 Normal | | | | H1 : Nos références - un avant goût de votre fut…" at bounding box center [620, 434] width 1041 height 603
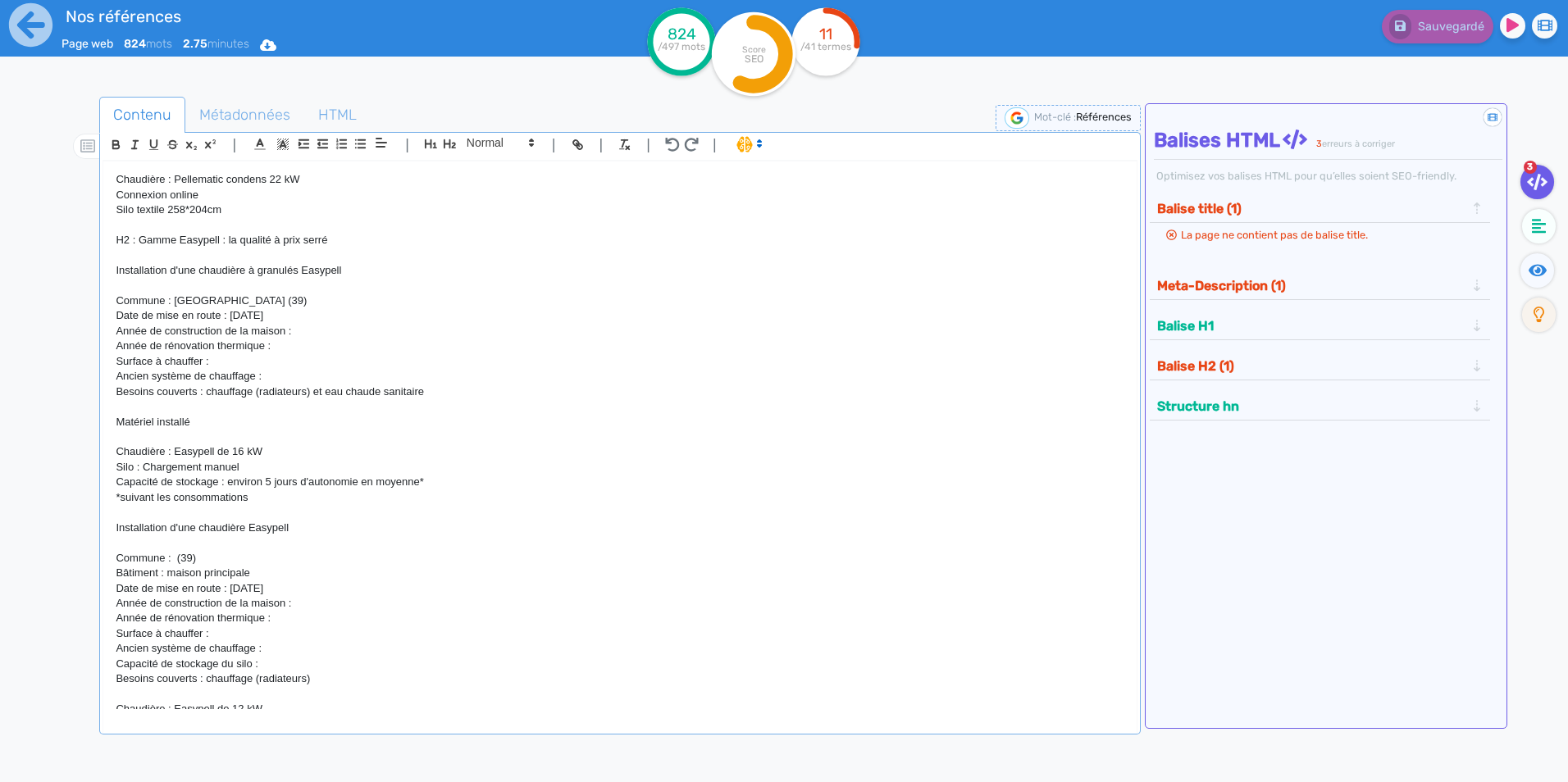
scroll to position [2253, 0]
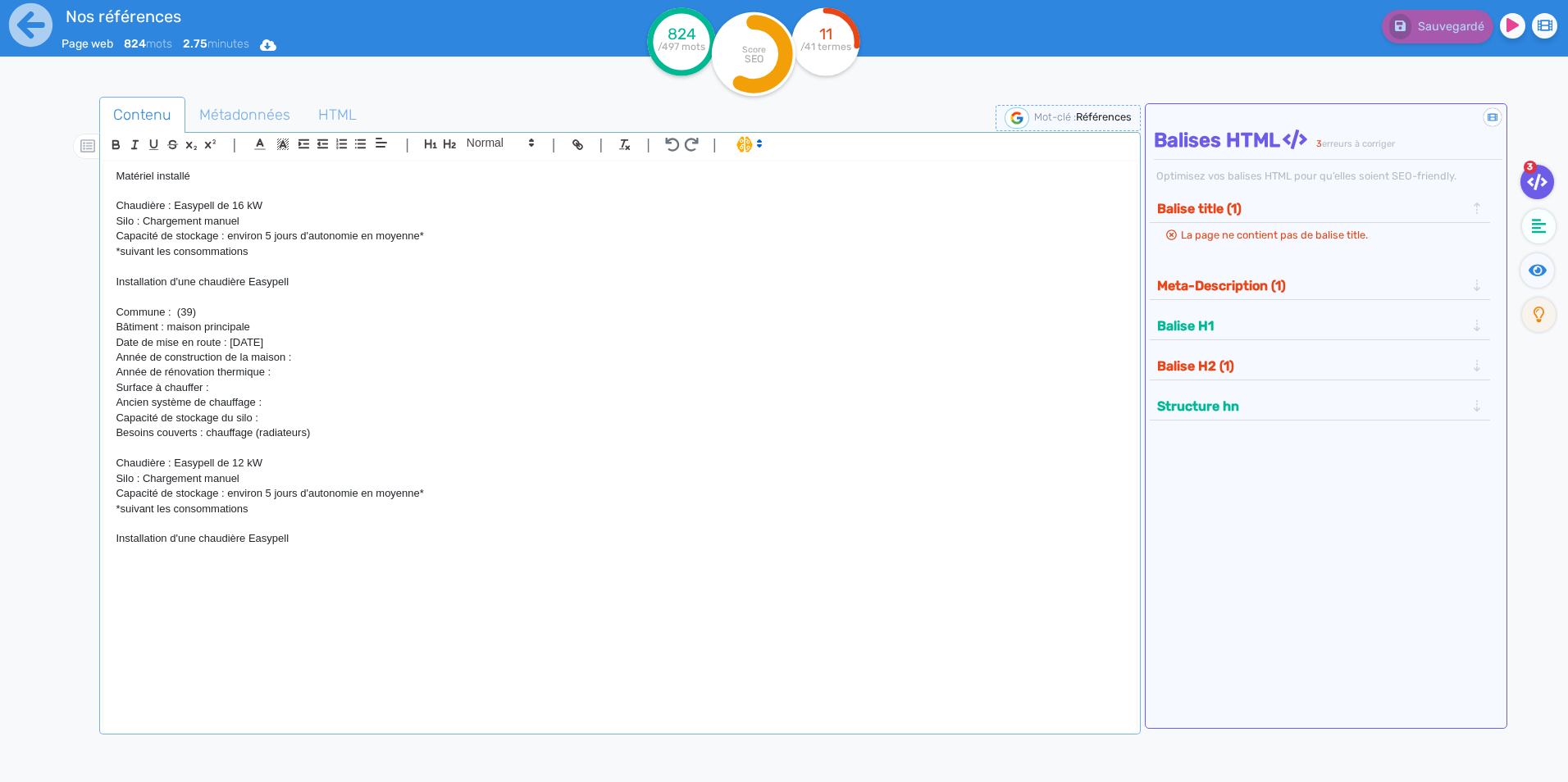
click at [353, 531] on p "Installation d'une chaudière Easypell" at bounding box center [620, 539] width 1008 height 15
click at [345, 552] on p at bounding box center [620, 555] width 1008 height 15
drag, startPoint x: 112, startPoint y: 308, endPoint x: 339, endPoint y: 435, distance: 260.1
click at [339, 435] on div "H1 : Nos références - un avant goût de votre future chaufferie PROJETS INDIVIDU…" at bounding box center [620, 436] width 1033 height 548
copy div "Commune : (39) Bâtiment : maison principale Date de mise en route : [DATE] Anné…"
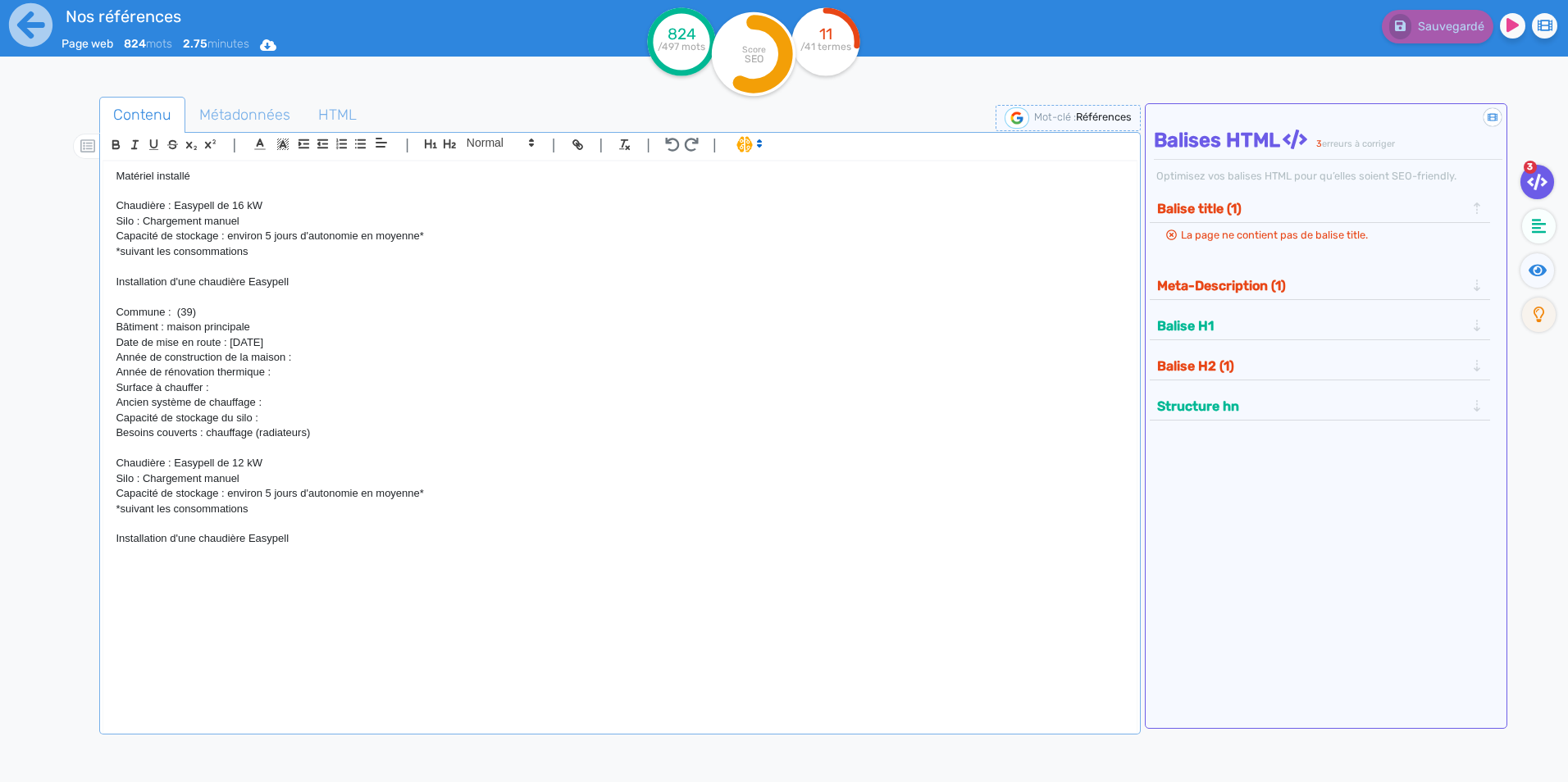
click at [248, 575] on p at bounding box center [620, 569] width 1008 height 15
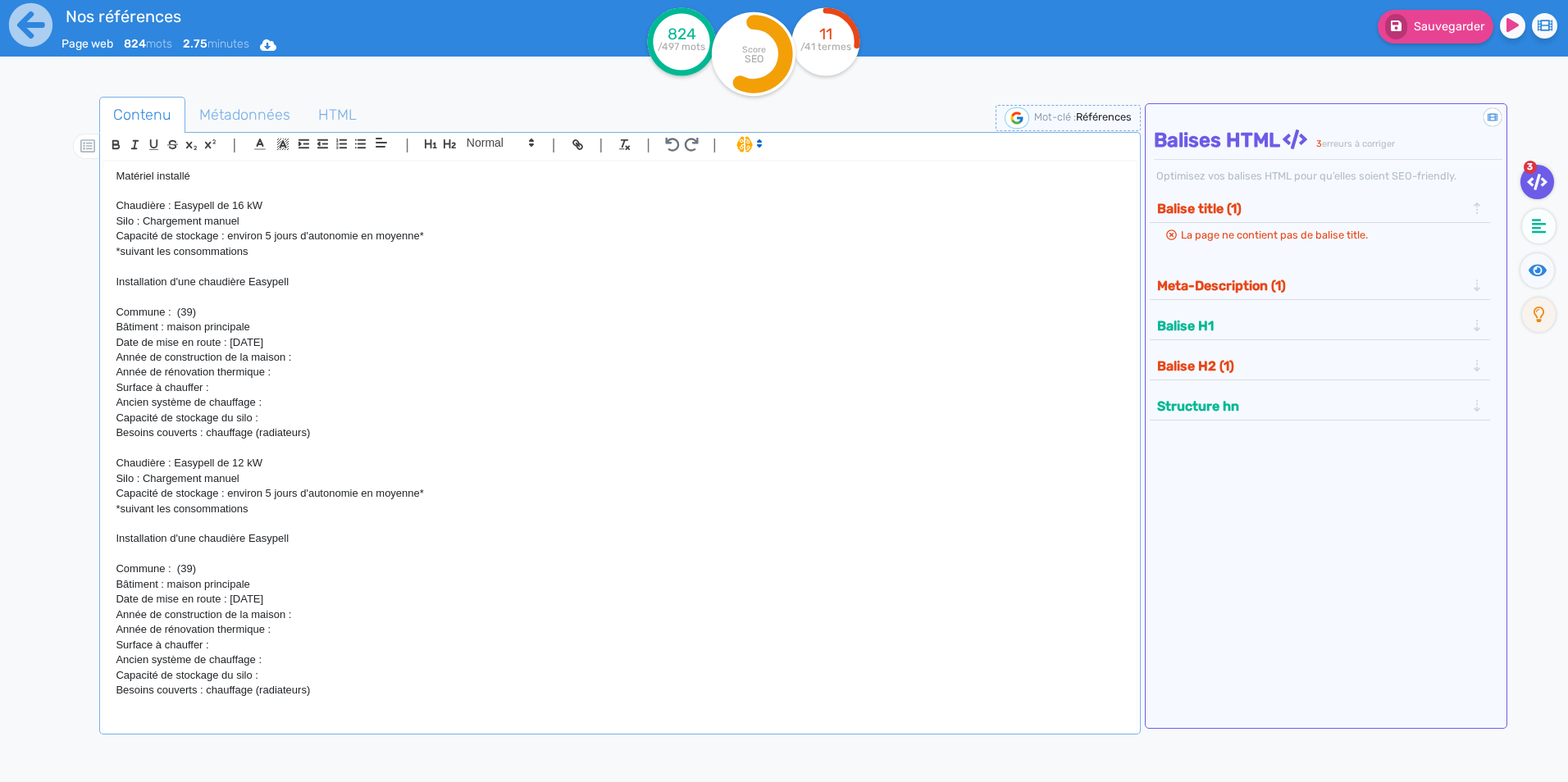
click at [237, 570] on p "Commune : (39)" at bounding box center [620, 569] width 1008 height 15
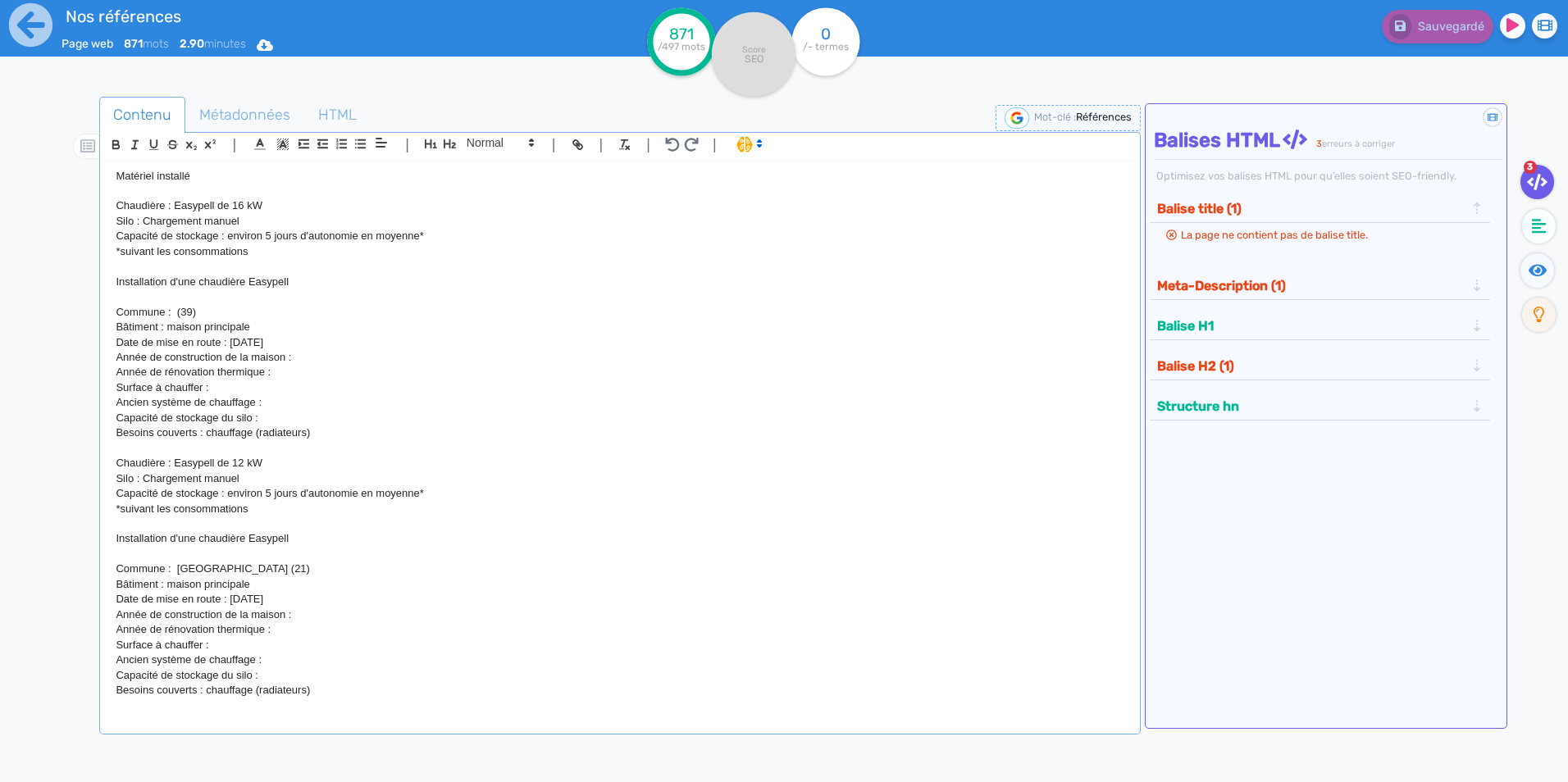
drag, startPoint x: 308, startPoint y: 601, endPoint x: 231, endPoint y: 598, distance: 77.1
click at [231, 598] on p "Date de mise en route : [DATE]" at bounding box center [620, 600] width 1008 height 15
drag, startPoint x: 254, startPoint y: 604, endPoint x: 106, endPoint y: 595, distance: 148.3
click at [106, 595] on div "H1 : Nos références - un avant goût de votre future chaufferie PROJETS INDIVIDU…" at bounding box center [620, 436] width 1033 height 548
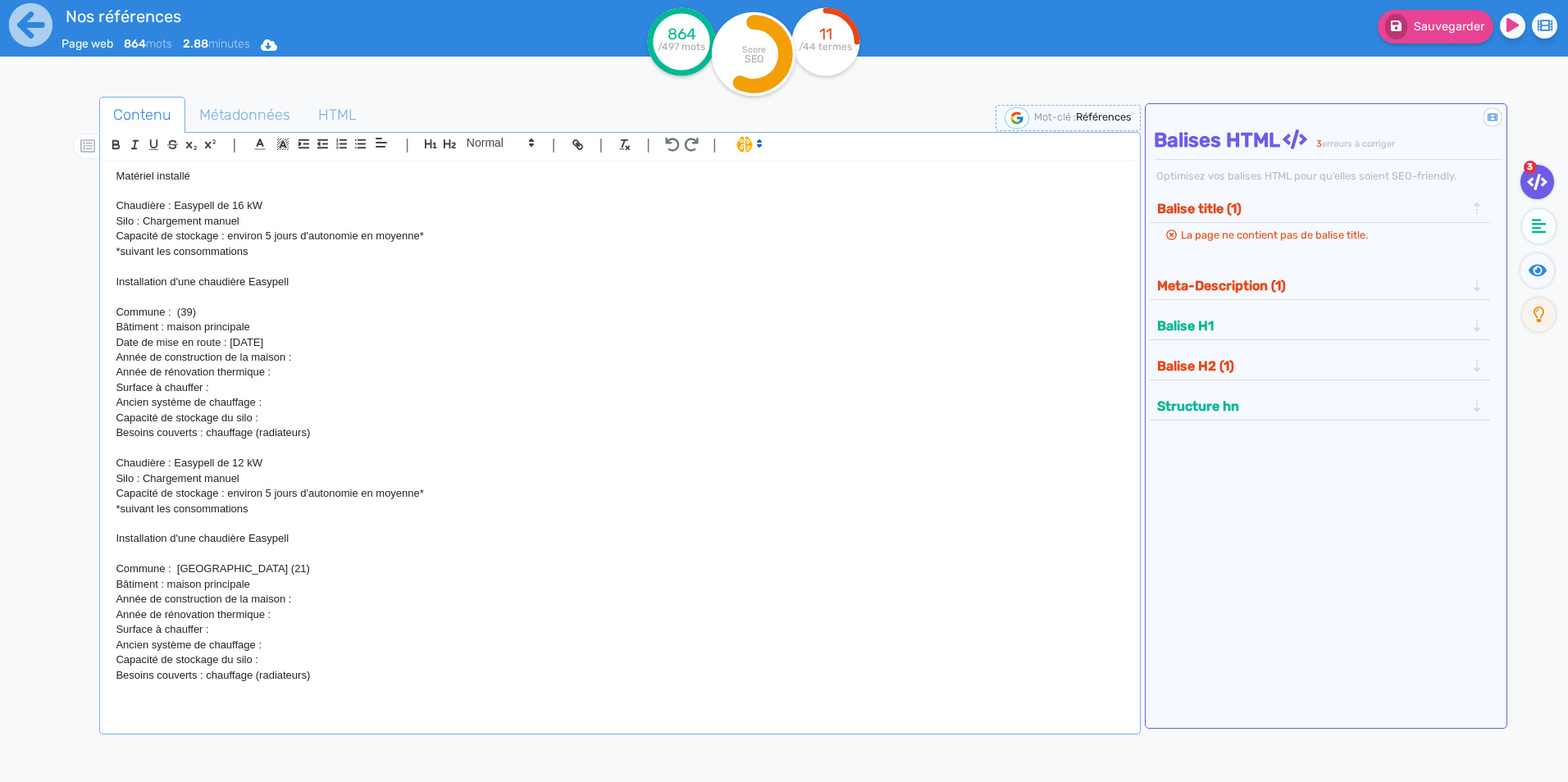
click at [334, 678] on p "Besoins couverts : chauffage (radiateurs)" at bounding box center [620, 676] width 1008 height 15
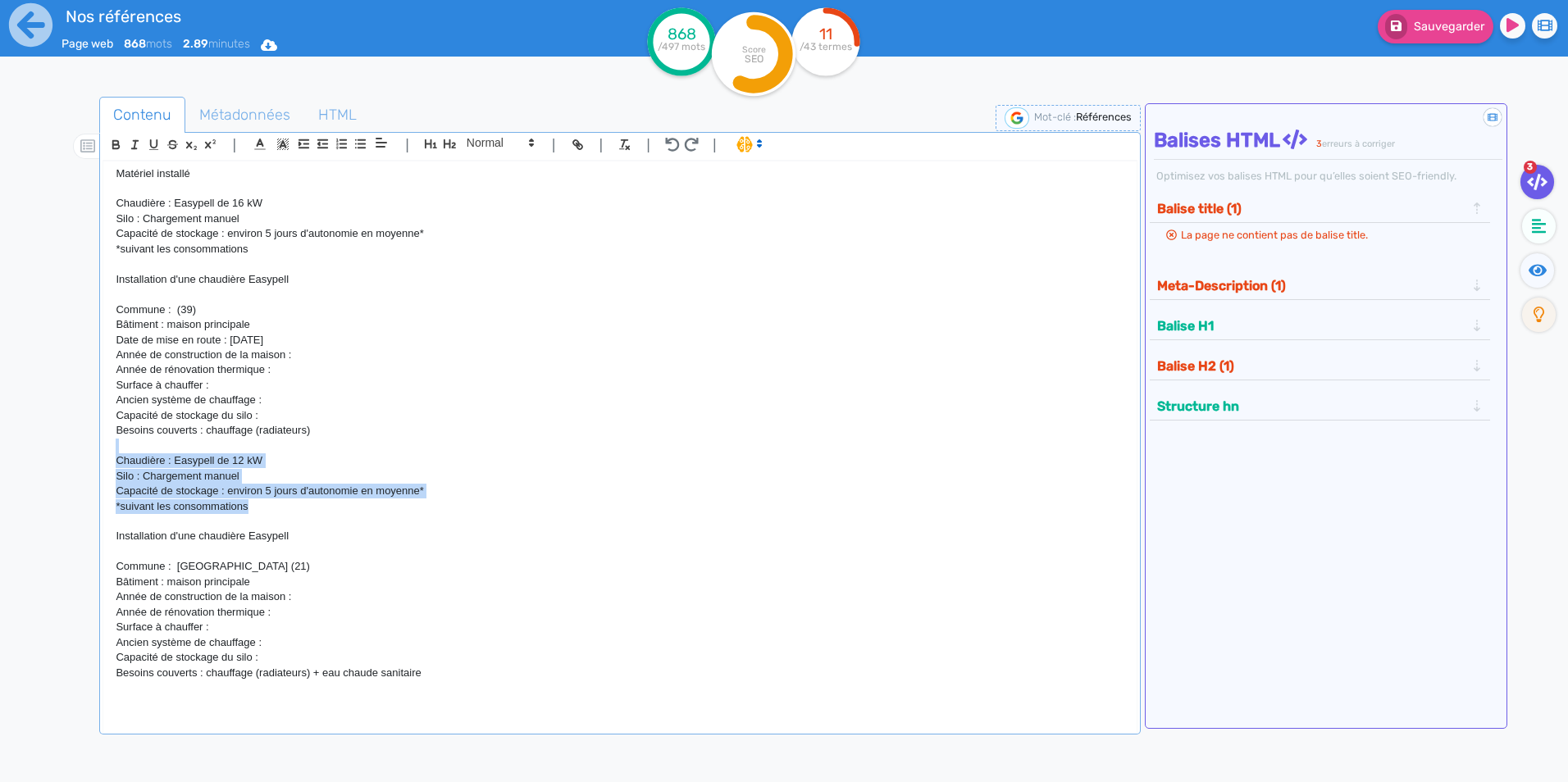
drag, startPoint x: 113, startPoint y: 452, endPoint x: 298, endPoint y: 505, distance: 192.4
click at [298, 505] on div "H1 : Nos références - un avant goût de votre future chaufferie PROJETS INDIVIDU…" at bounding box center [620, 436] width 1033 height 548
copy div "Chaudière : Easypell de 12 kW Silo : Chargement manuel Capacité de stockage : e…"
click at [224, 702] on p at bounding box center [620, 703] width 1008 height 15
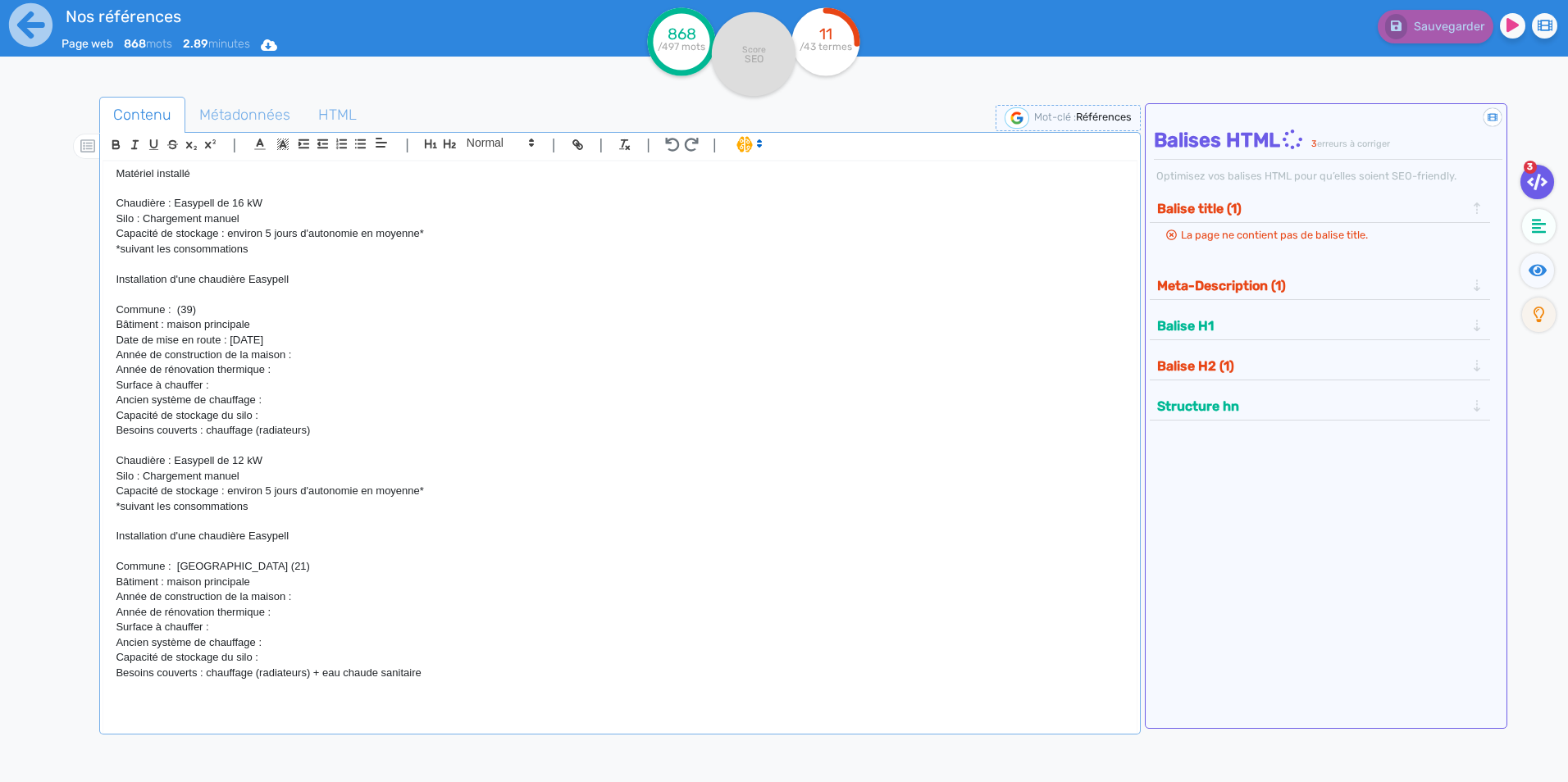
scroll to position [2316, 0]
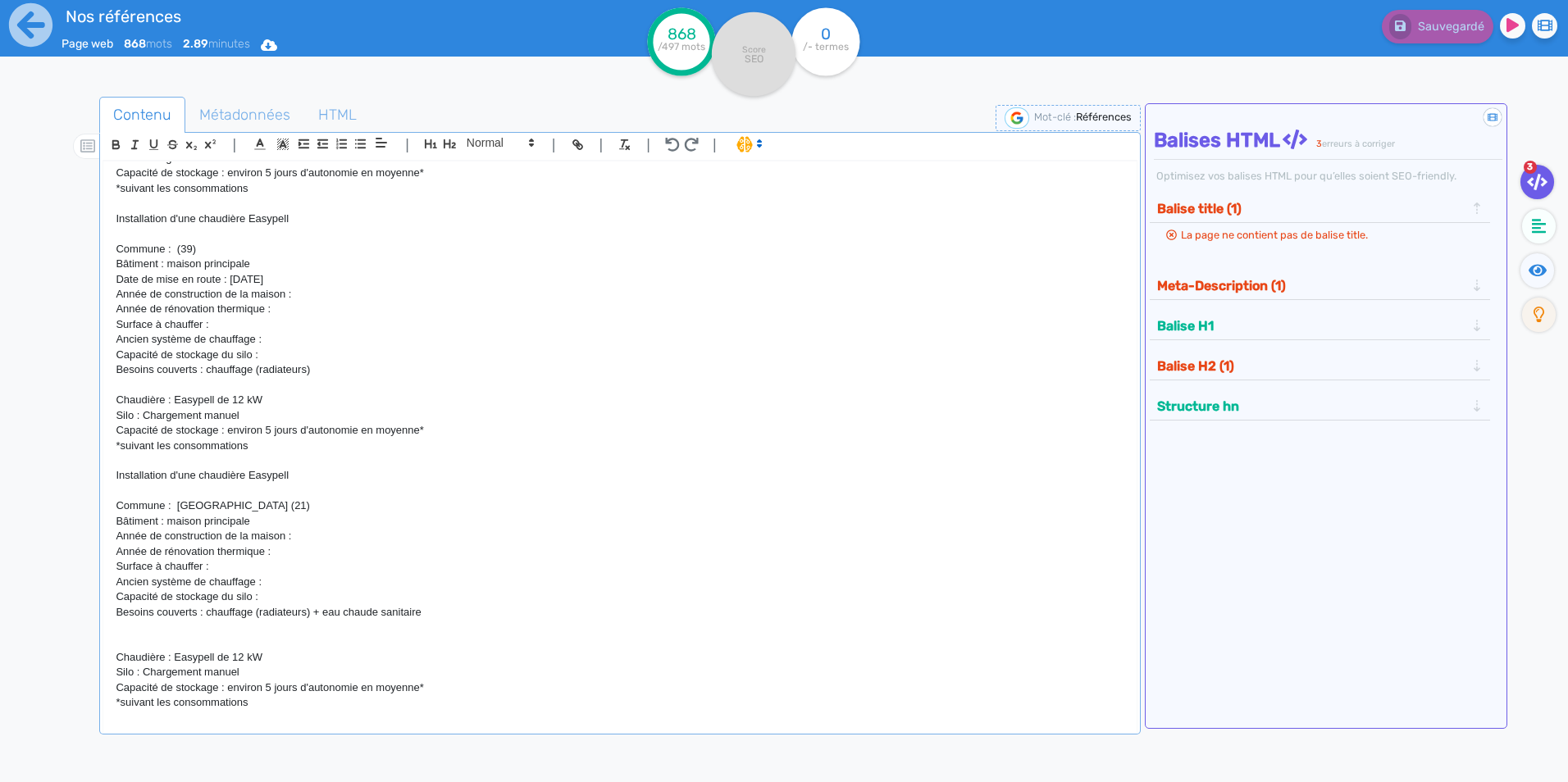
click at [271, 660] on p "Chaudière : Easypell de 12 kW" at bounding box center [620, 658] width 1008 height 15
